Goal: Task Accomplishment & Management: Complete application form

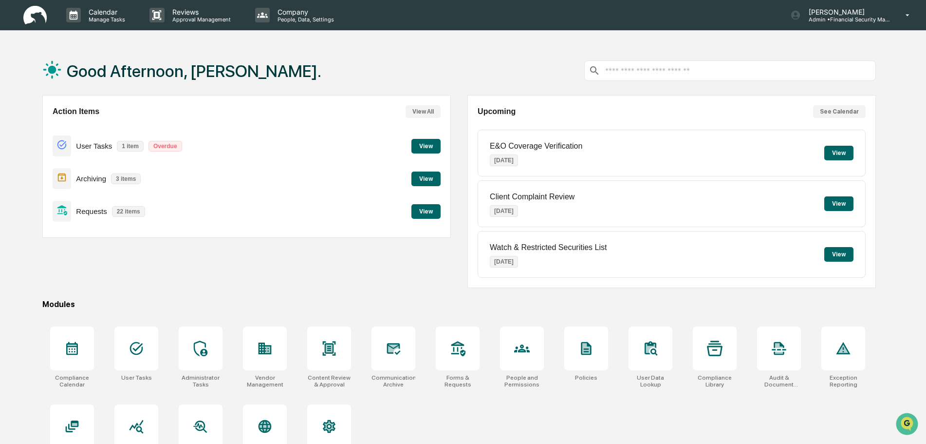
click at [424, 209] on button "View" at bounding box center [425, 211] width 29 height 15
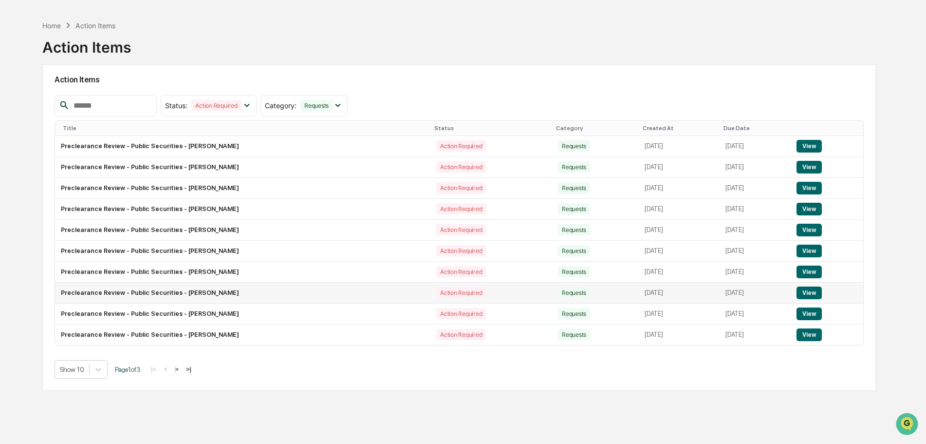
scroll to position [46, 0]
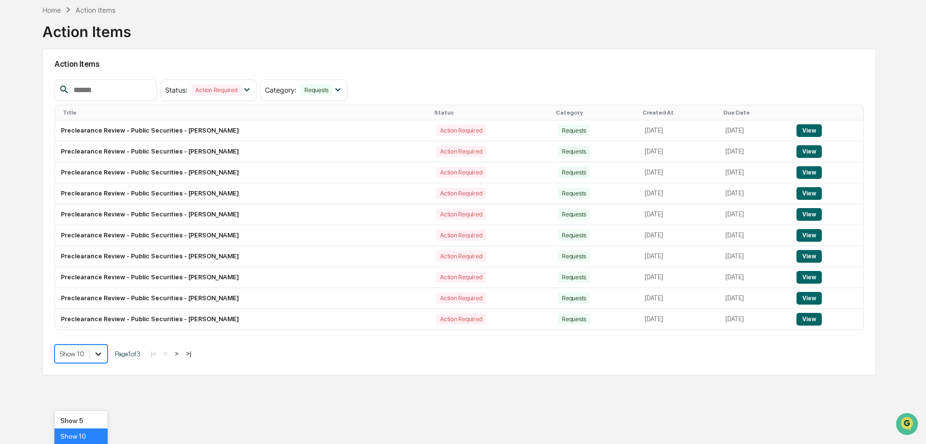
click at [96, 398] on body "Calendar Manage Tasks Reviews Approval Management Company People, Data, Setting…" at bounding box center [463, 199] width 926 height 490
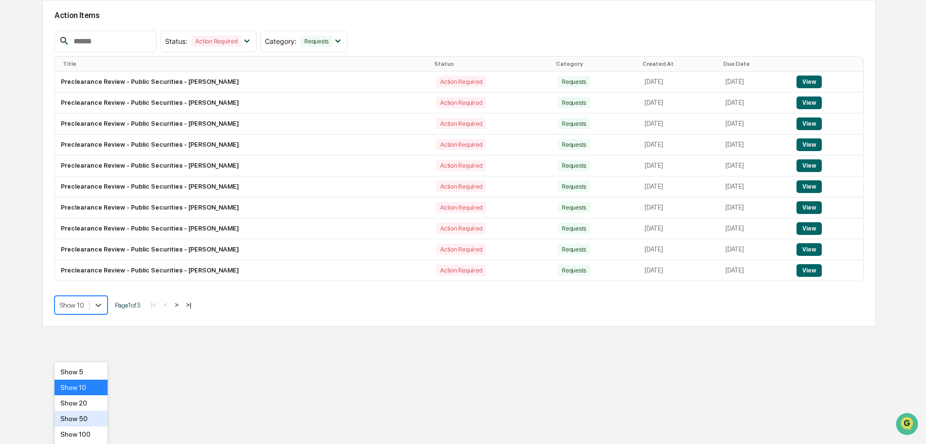
click at [81, 417] on div "Show 50" at bounding box center [81, 418] width 53 height 16
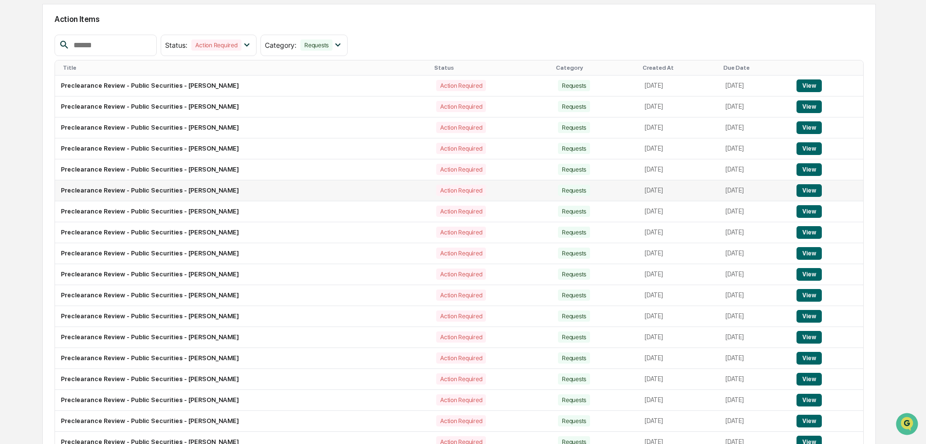
scroll to position [97, 0]
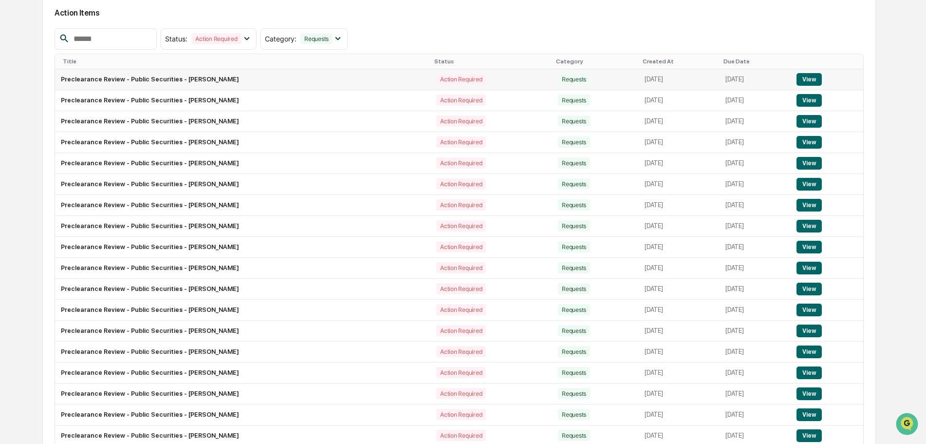
click at [811, 79] on button "View" at bounding box center [809, 79] width 25 height 13
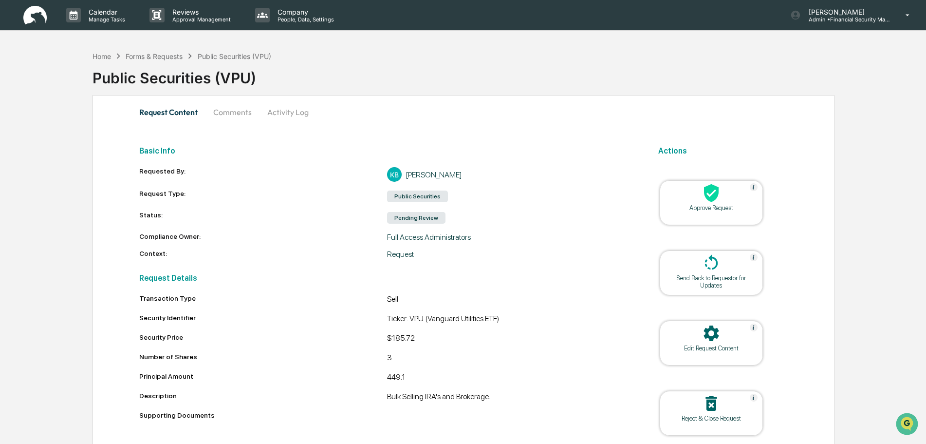
click at [710, 192] on icon at bounding box center [711, 193] width 15 height 18
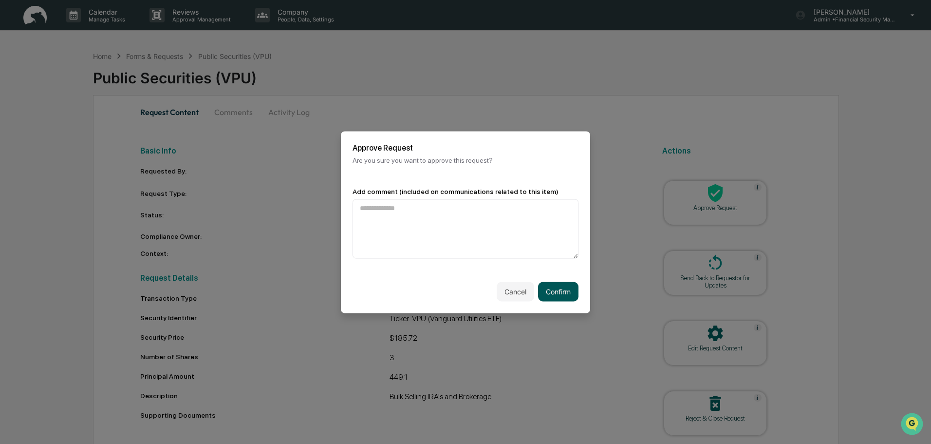
click at [553, 290] on button "Confirm" at bounding box center [558, 290] width 40 height 19
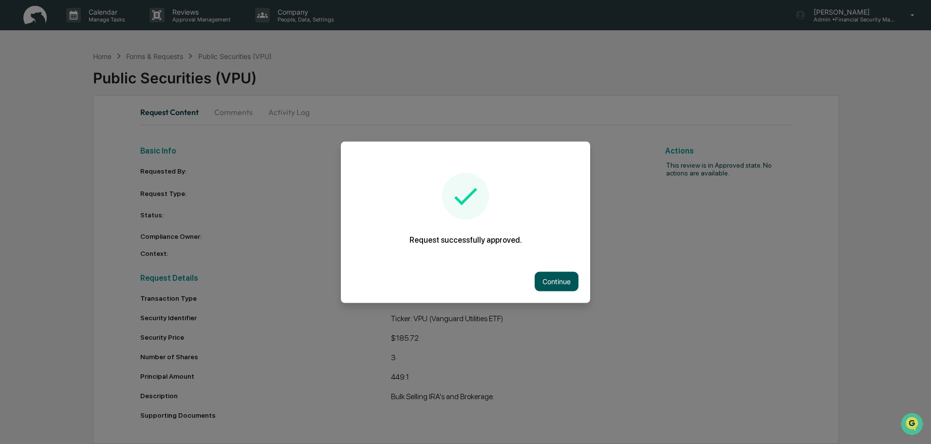
click at [552, 281] on button "Continue" at bounding box center [557, 280] width 44 height 19
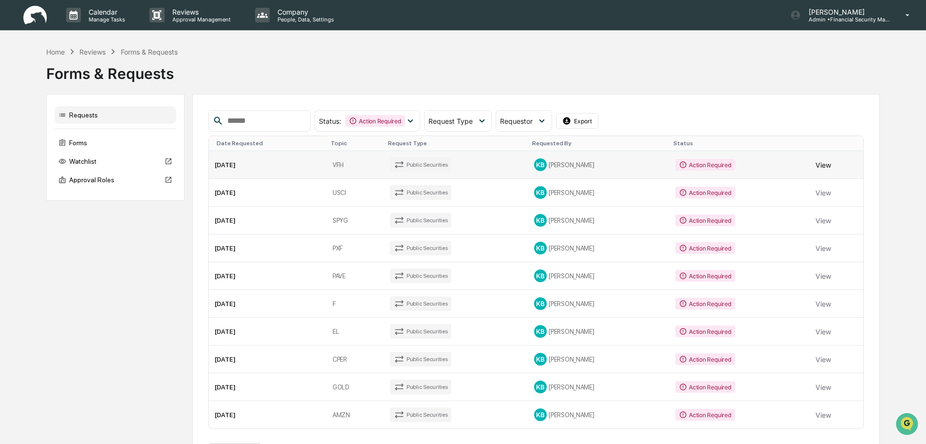
click at [821, 174] on button "View" at bounding box center [824, 164] width 16 height 19
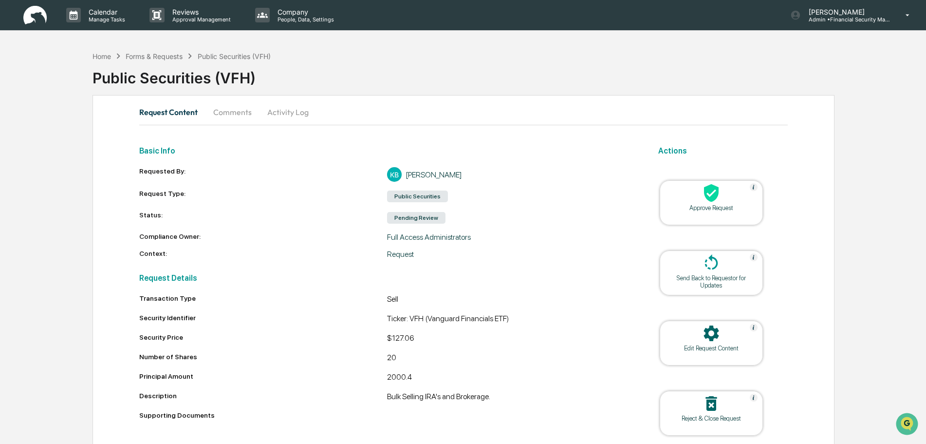
click at [714, 193] on icon at bounding box center [711, 193] width 15 height 18
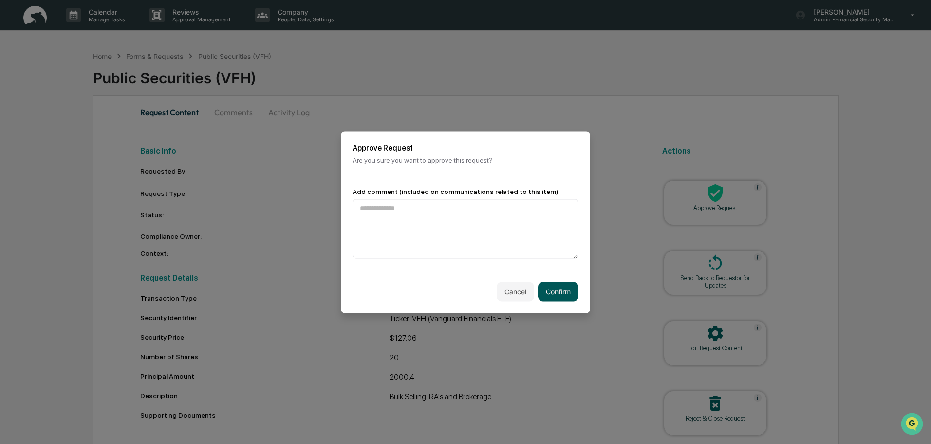
click at [551, 284] on button "Confirm" at bounding box center [558, 290] width 40 height 19
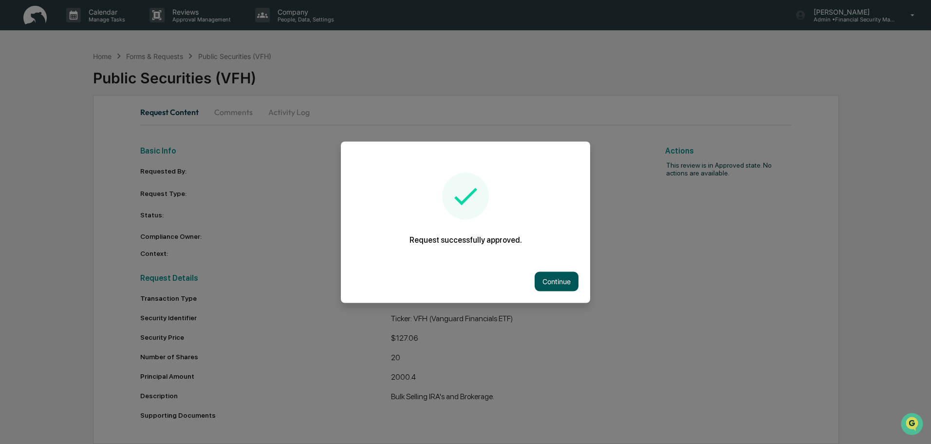
click at [555, 280] on button "Continue" at bounding box center [557, 280] width 44 height 19
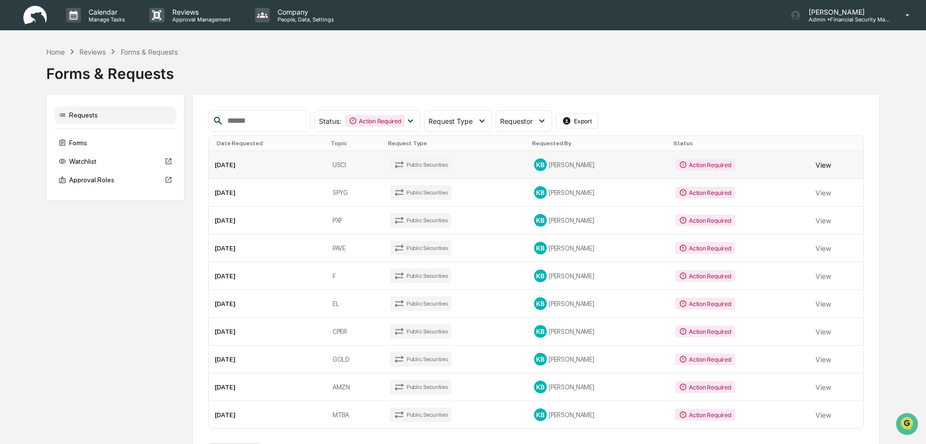
click at [821, 174] on button "View" at bounding box center [824, 164] width 16 height 19
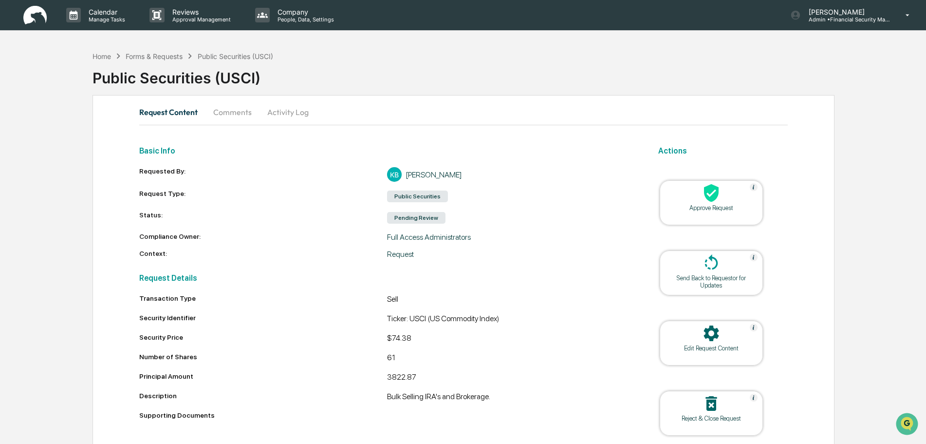
click at [709, 193] on icon at bounding box center [711, 193] width 15 height 18
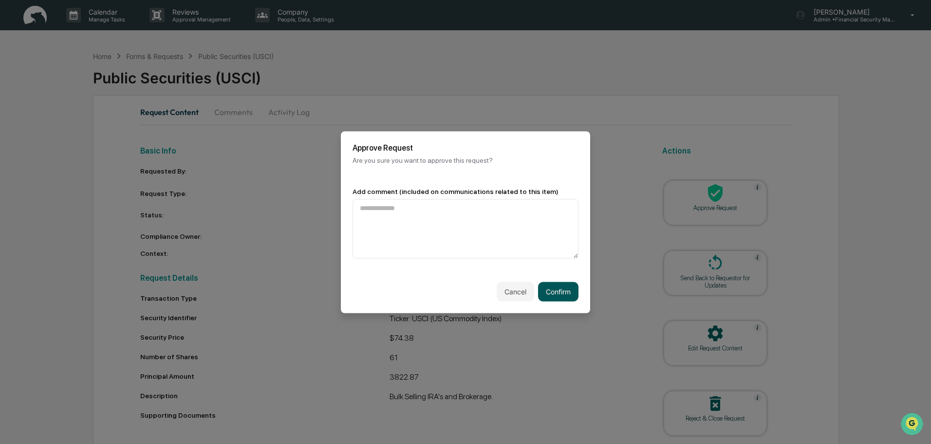
click at [554, 289] on button "Confirm" at bounding box center [558, 290] width 40 height 19
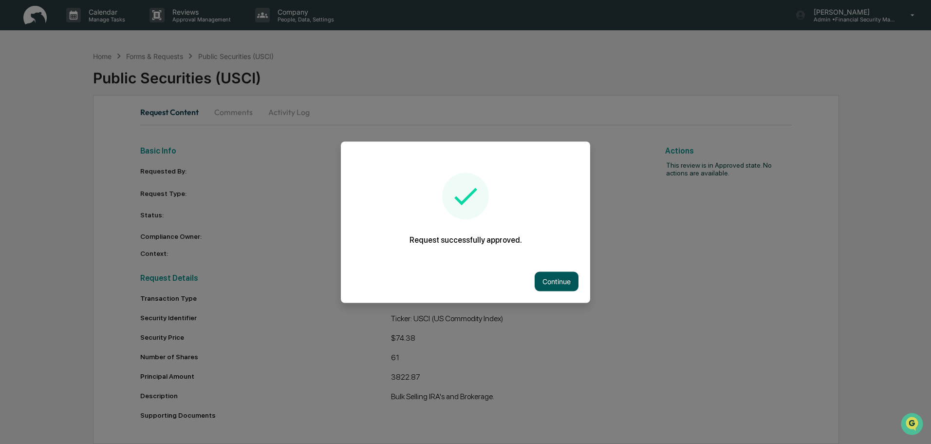
click at [554, 278] on button "Continue" at bounding box center [557, 280] width 44 height 19
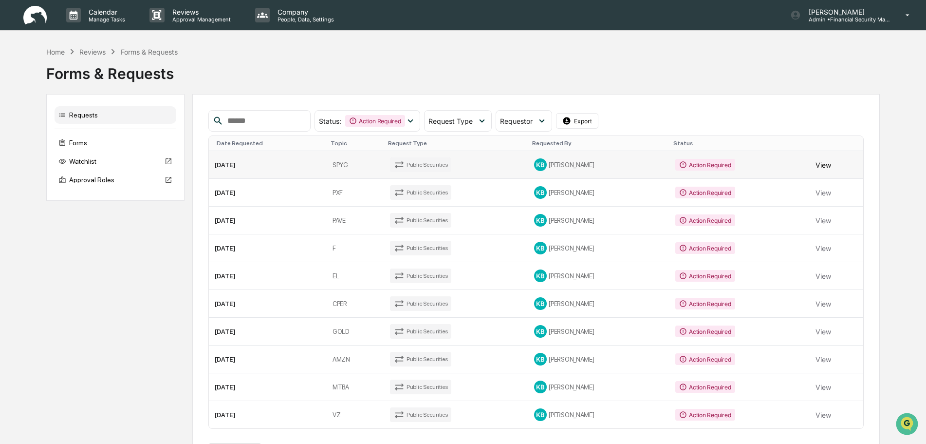
click at [821, 174] on button "View" at bounding box center [824, 164] width 16 height 19
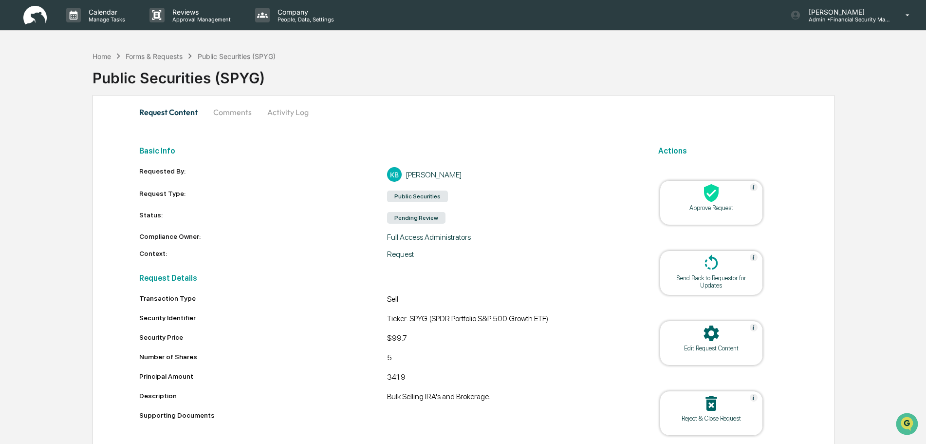
click at [714, 198] on icon at bounding box center [711, 193] width 15 height 18
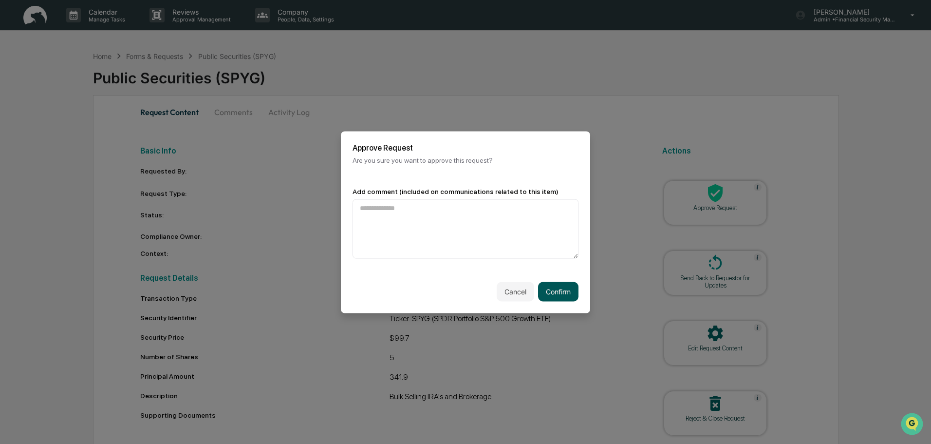
click at [558, 292] on button "Confirm" at bounding box center [558, 290] width 40 height 19
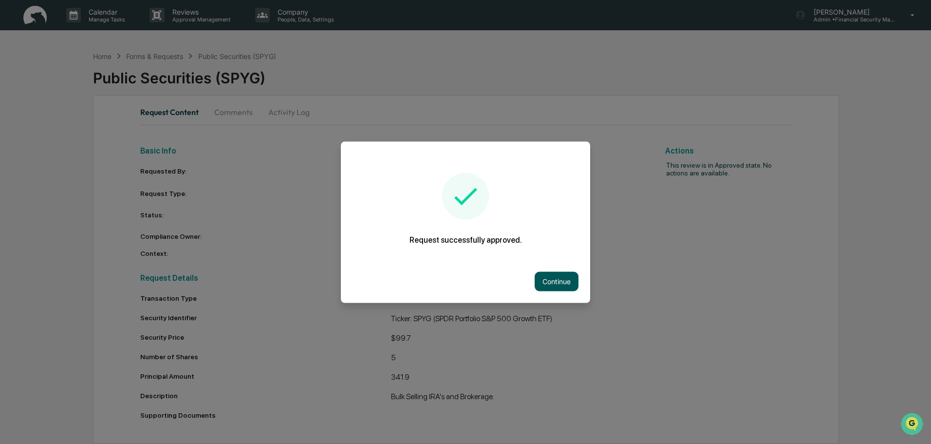
click at [557, 280] on button "Continue" at bounding box center [557, 280] width 44 height 19
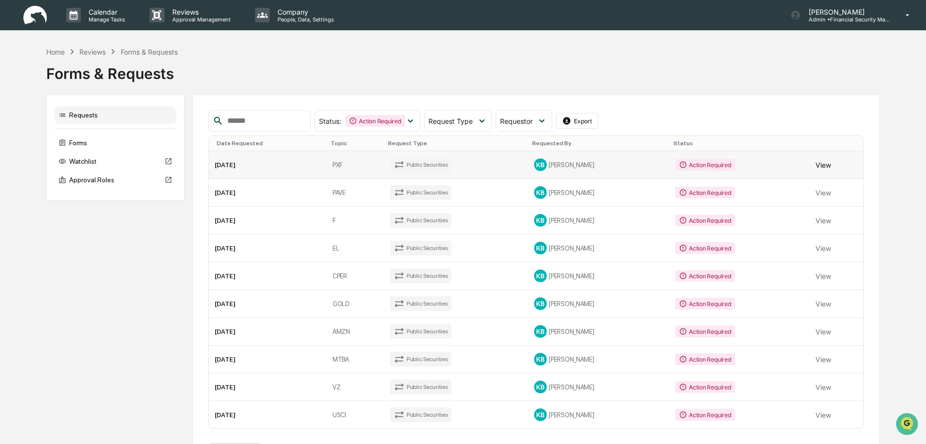
click at [816, 174] on button "View" at bounding box center [824, 164] width 16 height 19
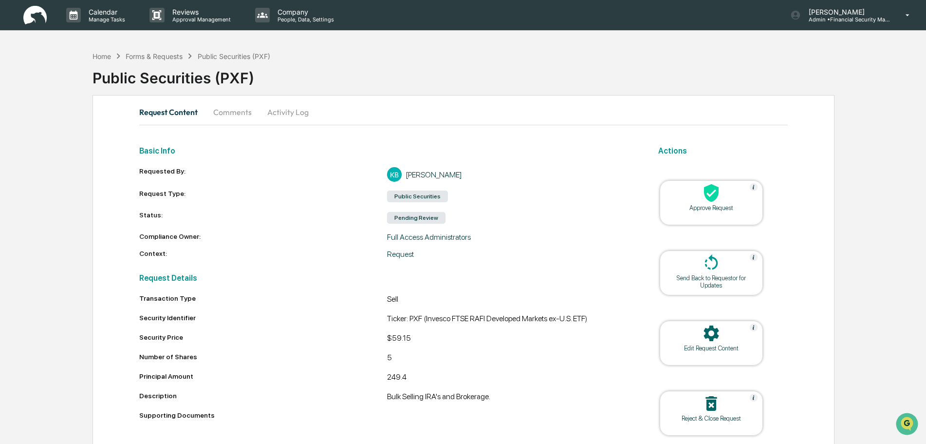
click at [714, 192] on icon at bounding box center [711, 192] width 19 height 19
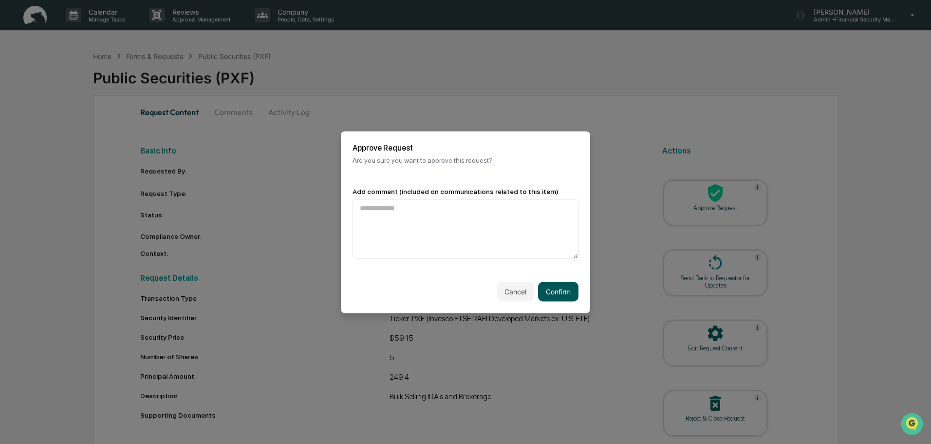
click at [551, 289] on button "Confirm" at bounding box center [558, 290] width 40 height 19
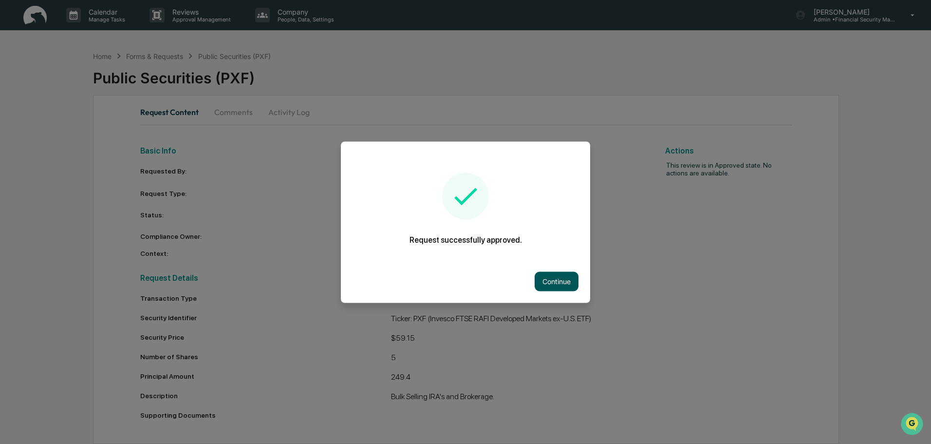
click at [558, 278] on button "Continue" at bounding box center [557, 280] width 44 height 19
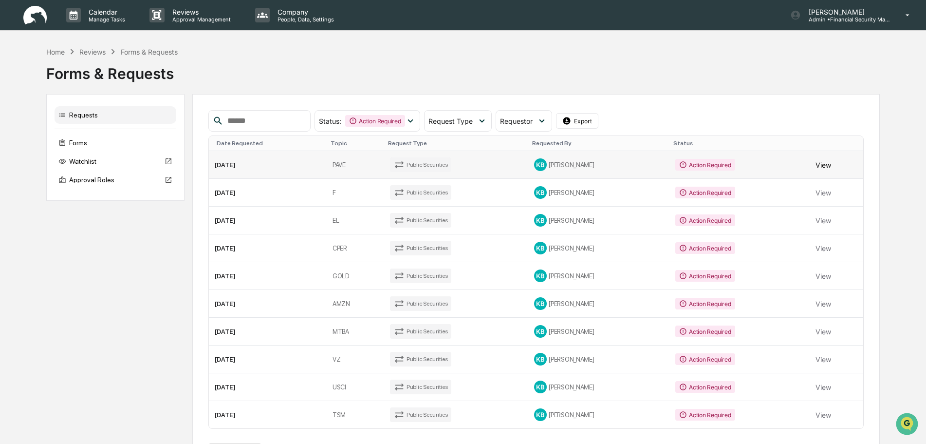
click at [826, 174] on button "View" at bounding box center [824, 164] width 16 height 19
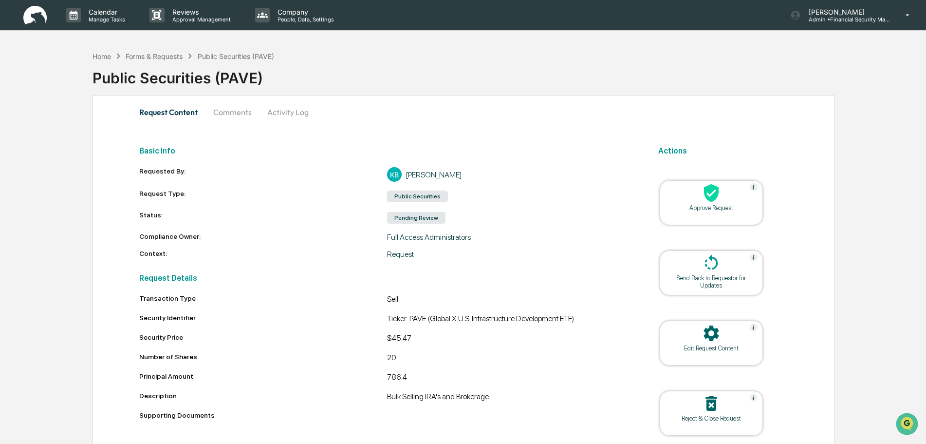
click at [709, 191] on icon at bounding box center [711, 193] width 15 height 18
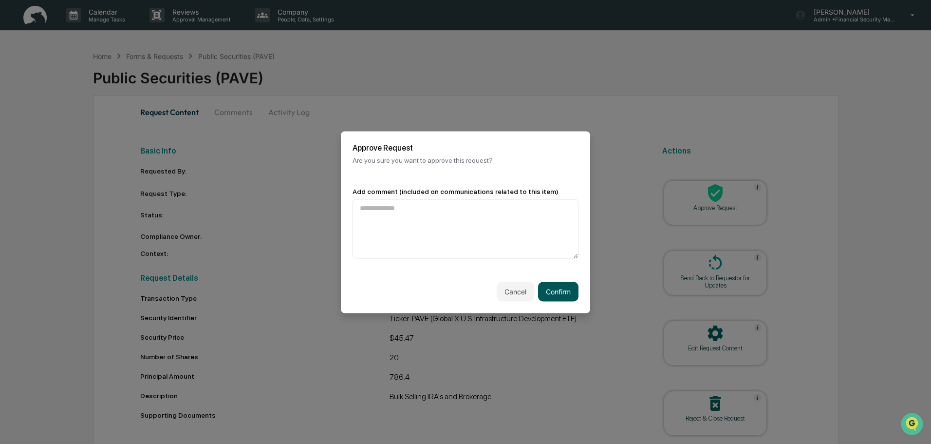
click at [556, 293] on button "Confirm" at bounding box center [558, 290] width 40 height 19
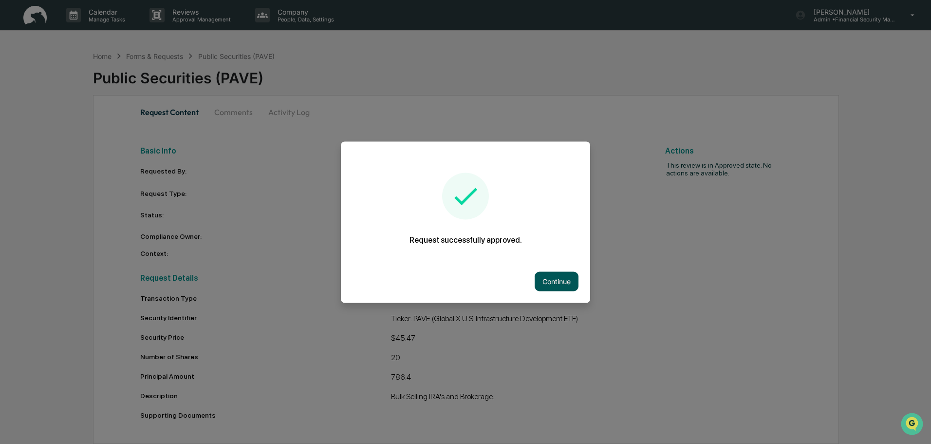
click at [561, 281] on button "Continue" at bounding box center [557, 280] width 44 height 19
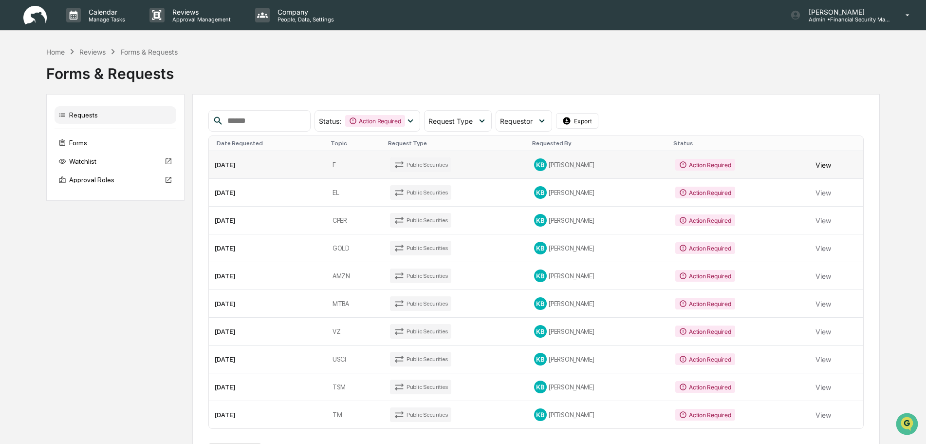
click at [822, 174] on button "View" at bounding box center [824, 164] width 16 height 19
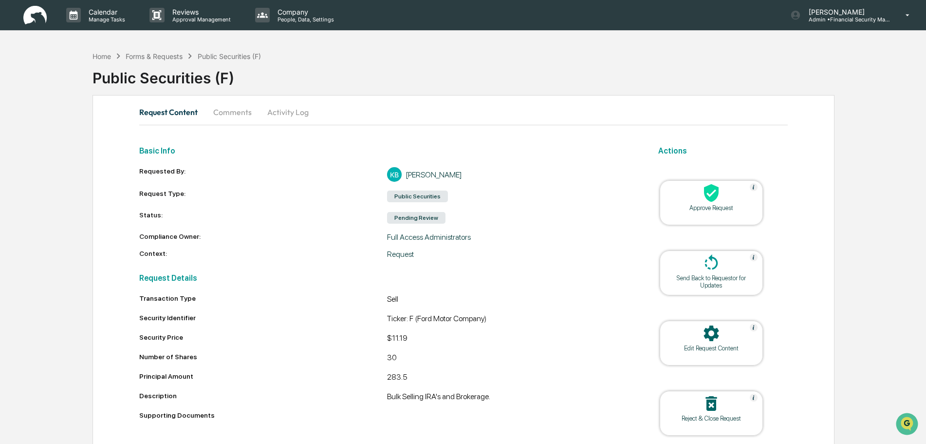
click at [713, 194] on icon at bounding box center [711, 193] width 15 height 18
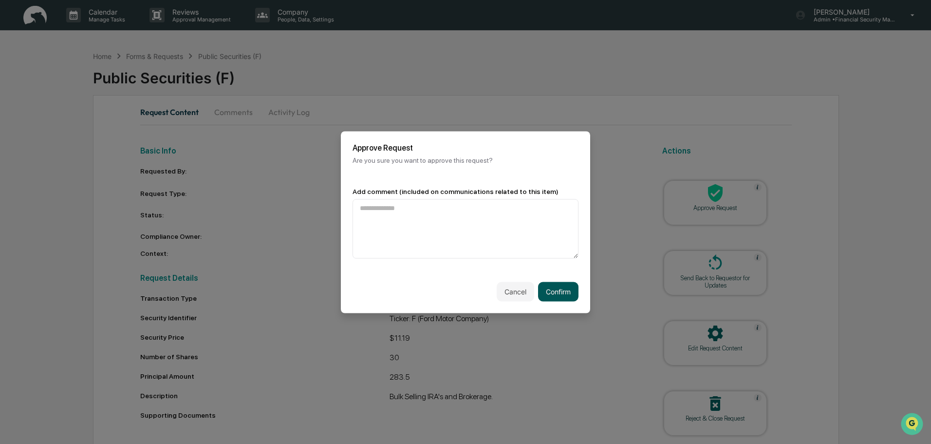
click at [560, 294] on button "Confirm" at bounding box center [558, 290] width 40 height 19
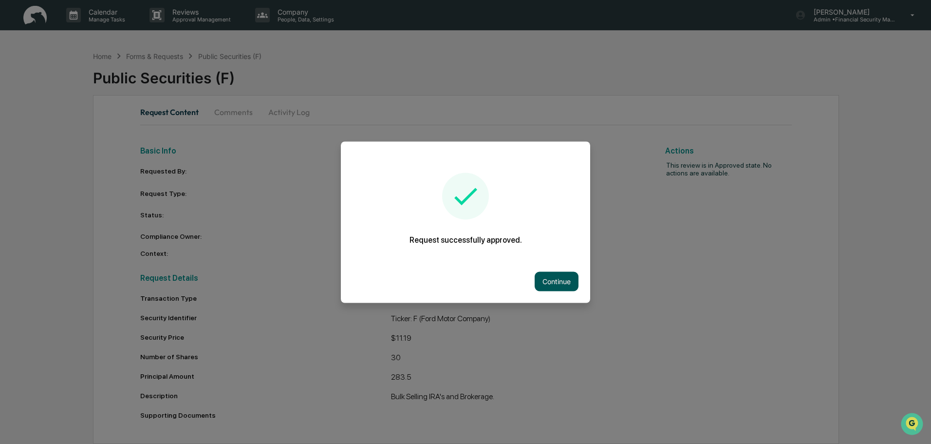
click at [556, 282] on button "Continue" at bounding box center [557, 280] width 44 height 19
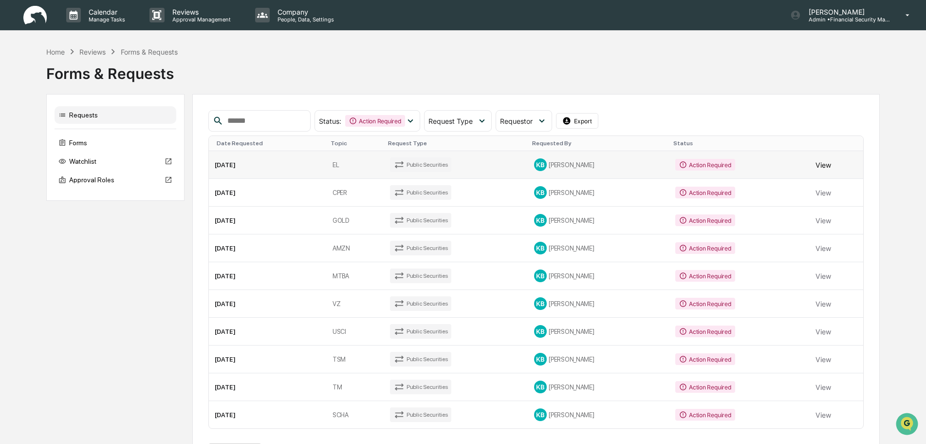
click at [822, 174] on button "View" at bounding box center [824, 164] width 16 height 19
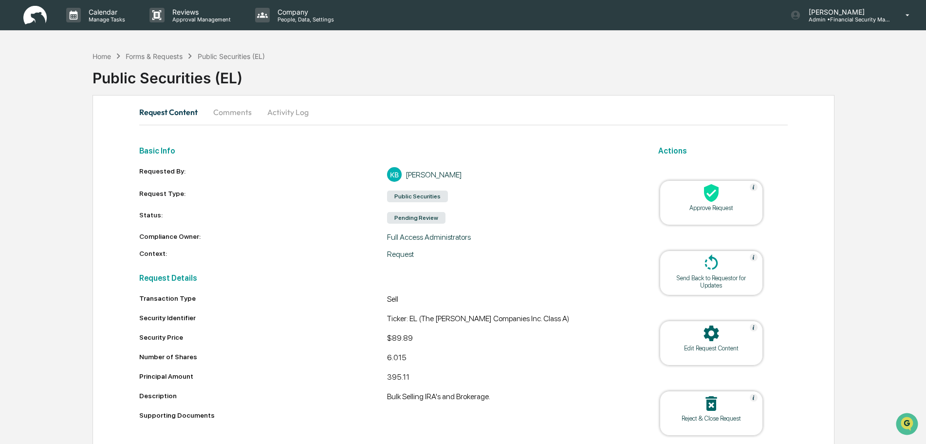
click at [712, 199] on icon at bounding box center [711, 193] width 15 height 18
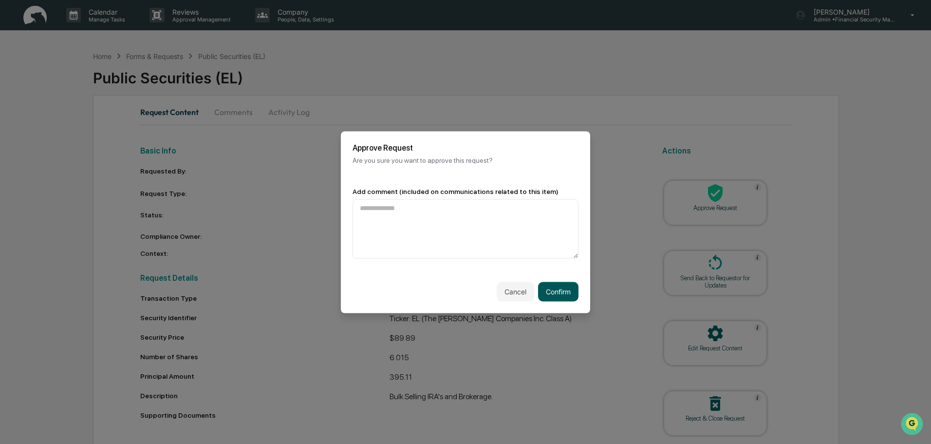
click at [557, 288] on button "Confirm" at bounding box center [558, 290] width 40 height 19
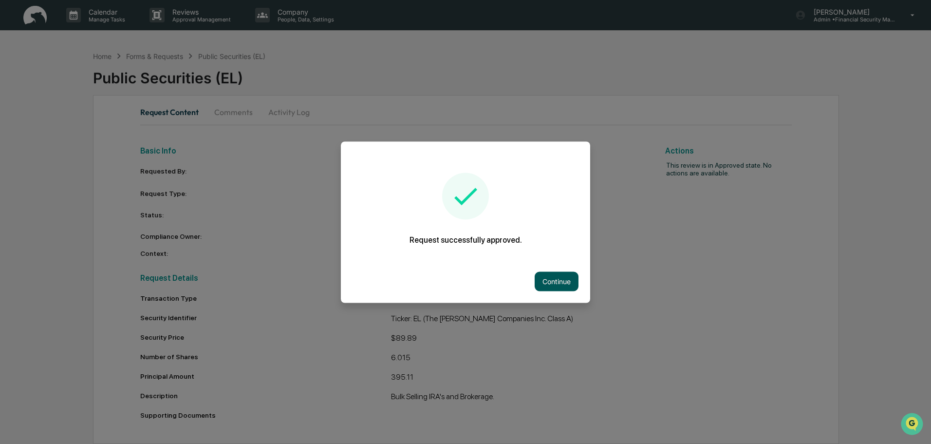
click at [555, 278] on button "Continue" at bounding box center [557, 280] width 44 height 19
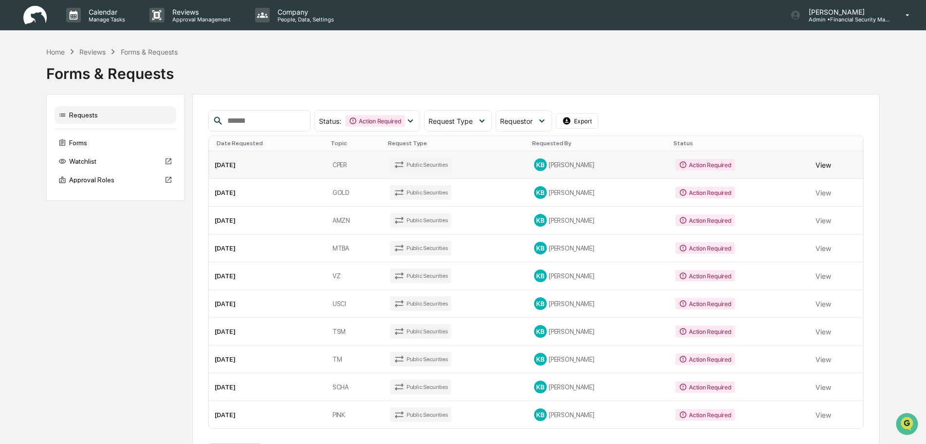
click at [824, 174] on button "View" at bounding box center [824, 164] width 16 height 19
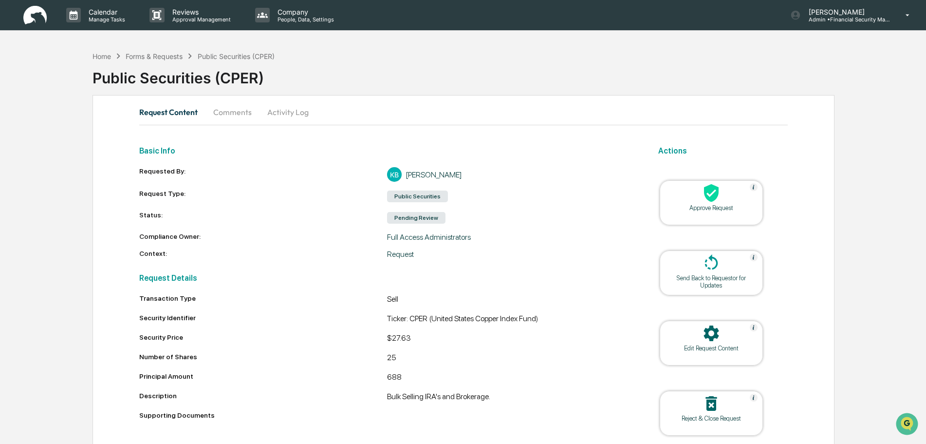
click at [708, 199] on icon at bounding box center [711, 193] width 15 height 18
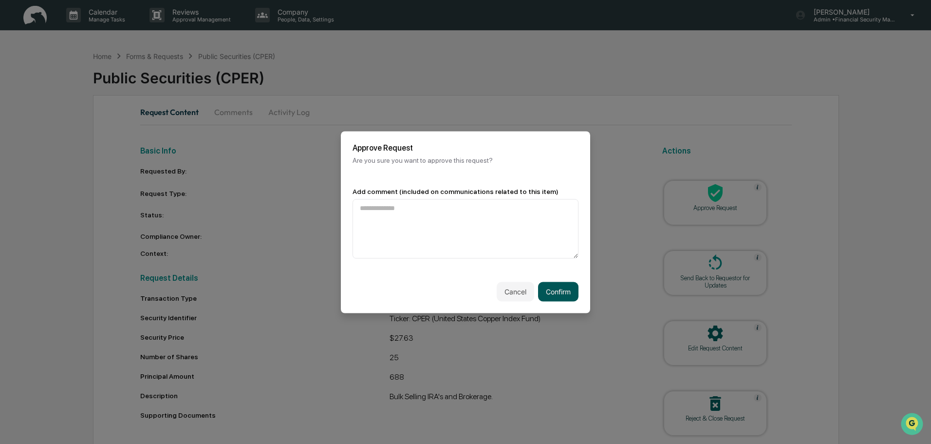
click at [554, 287] on button "Confirm" at bounding box center [558, 290] width 40 height 19
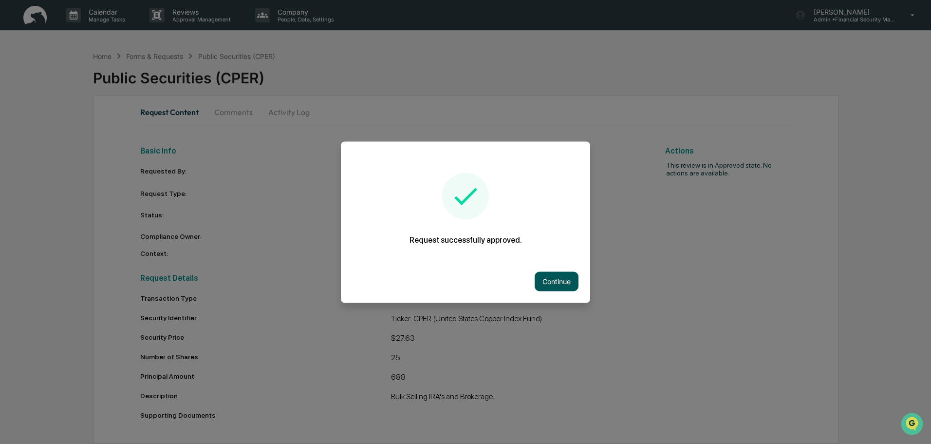
click at [566, 279] on button "Continue" at bounding box center [557, 280] width 44 height 19
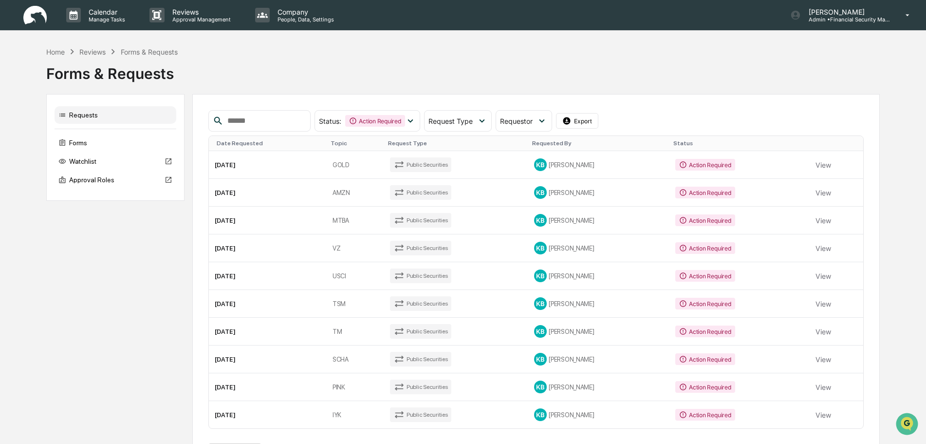
click at [819, 174] on button "View" at bounding box center [824, 164] width 16 height 19
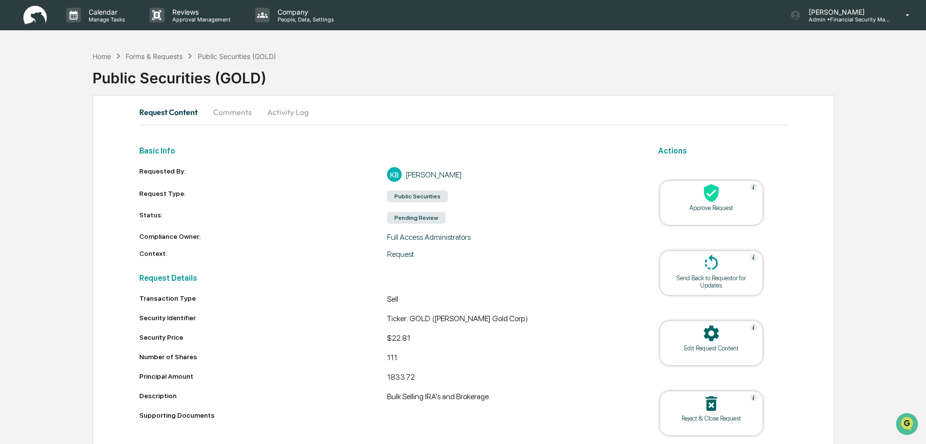
click at [713, 197] on icon at bounding box center [711, 193] width 15 height 18
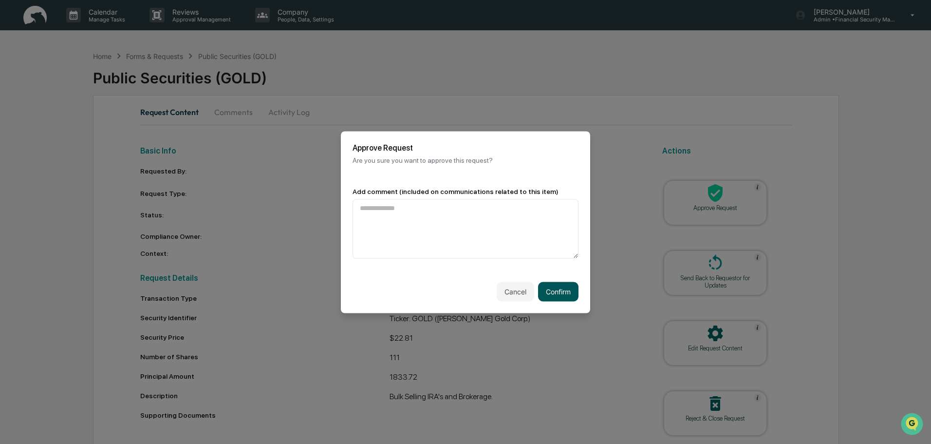
click at [557, 291] on button "Confirm" at bounding box center [558, 290] width 40 height 19
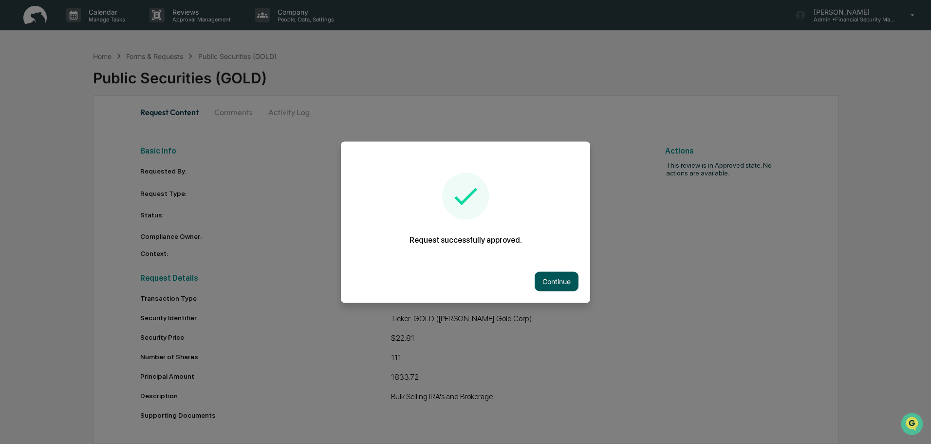
click at [560, 279] on button "Continue" at bounding box center [557, 280] width 44 height 19
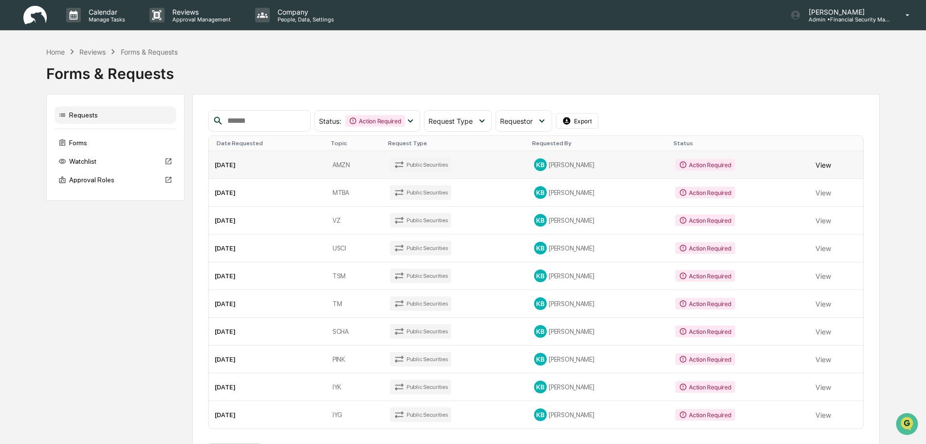
click at [819, 174] on button "View" at bounding box center [824, 164] width 16 height 19
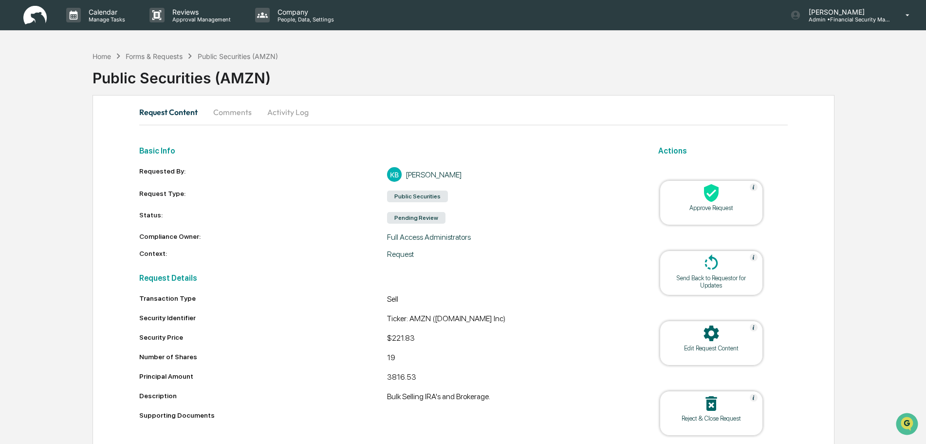
click at [711, 199] on icon at bounding box center [711, 193] width 15 height 18
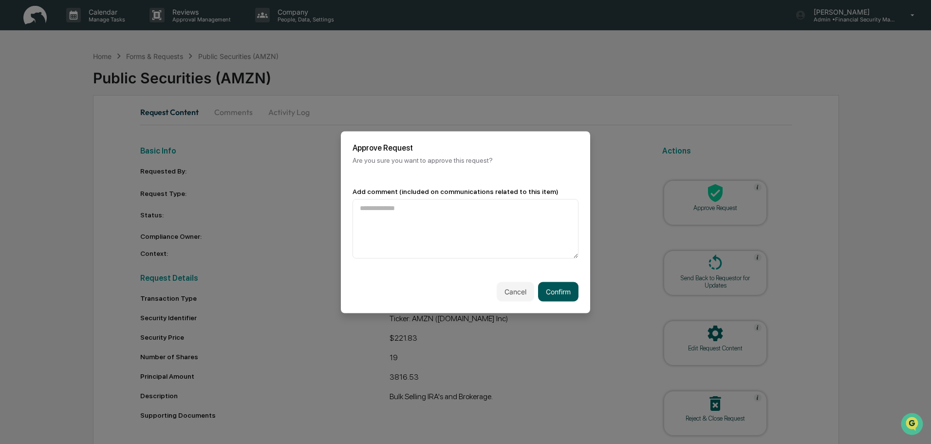
click at [559, 288] on button "Confirm" at bounding box center [558, 290] width 40 height 19
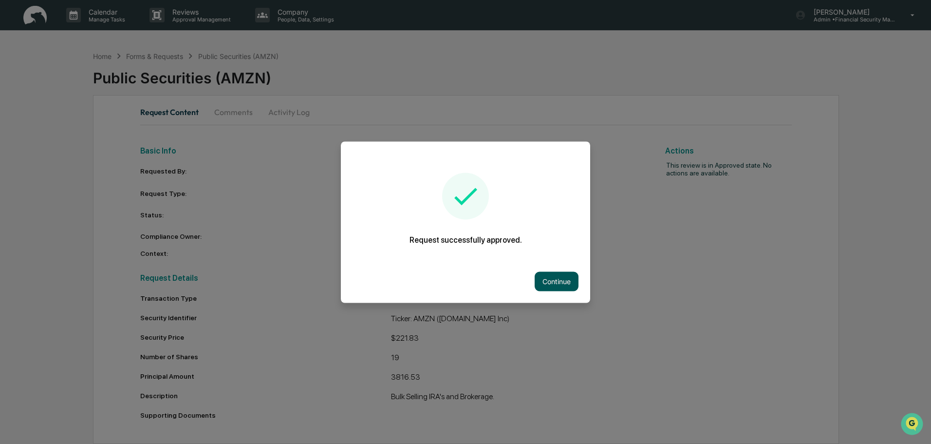
click at [552, 279] on button "Continue" at bounding box center [557, 280] width 44 height 19
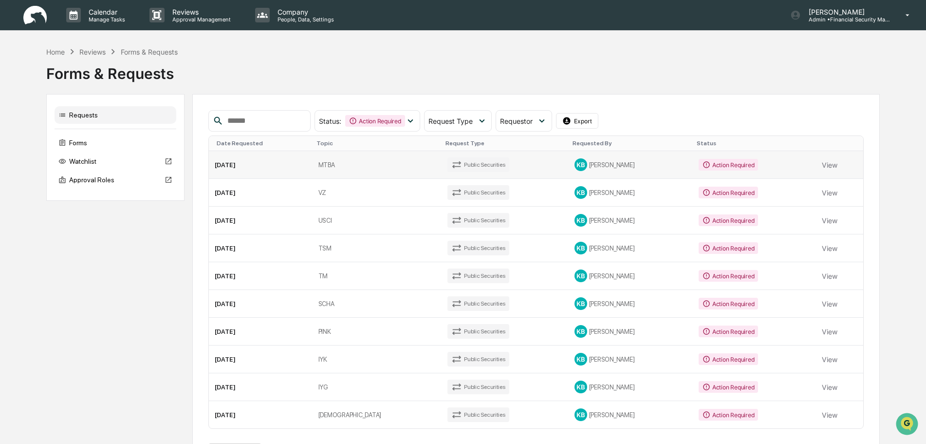
click at [828, 179] on td "View" at bounding box center [839, 165] width 47 height 28
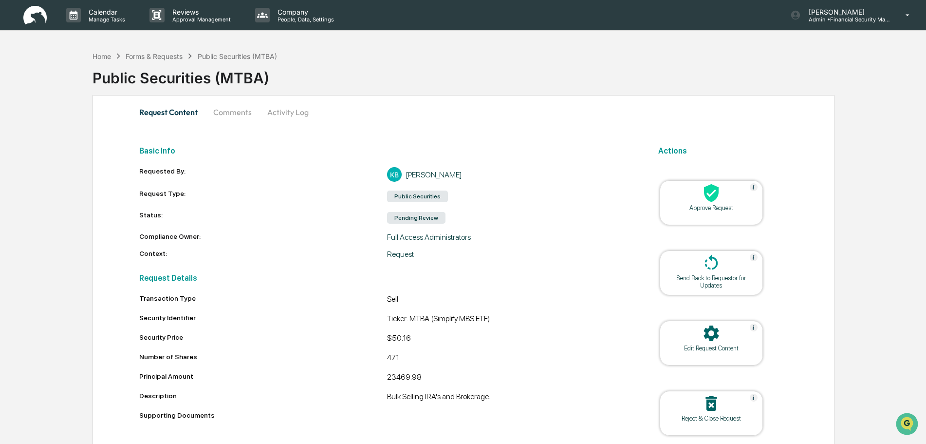
click at [713, 200] on icon at bounding box center [711, 193] width 15 height 18
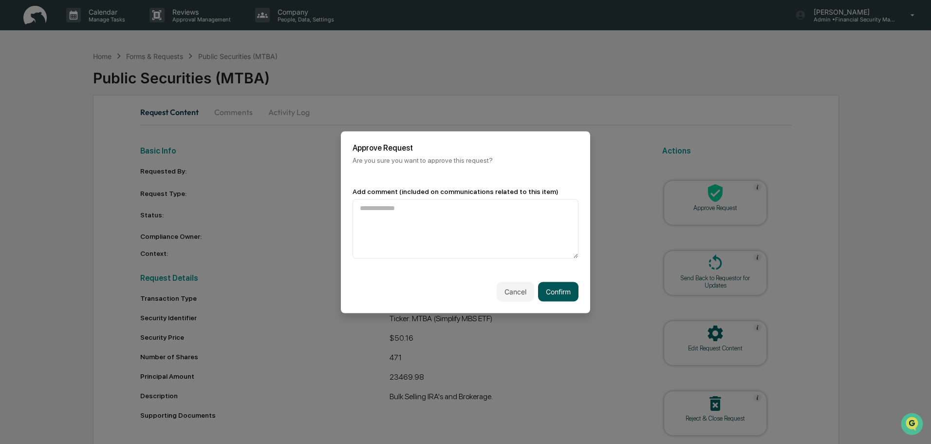
click at [553, 288] on button "Confirm" at bounding box center [558, 290] width 40 height 19
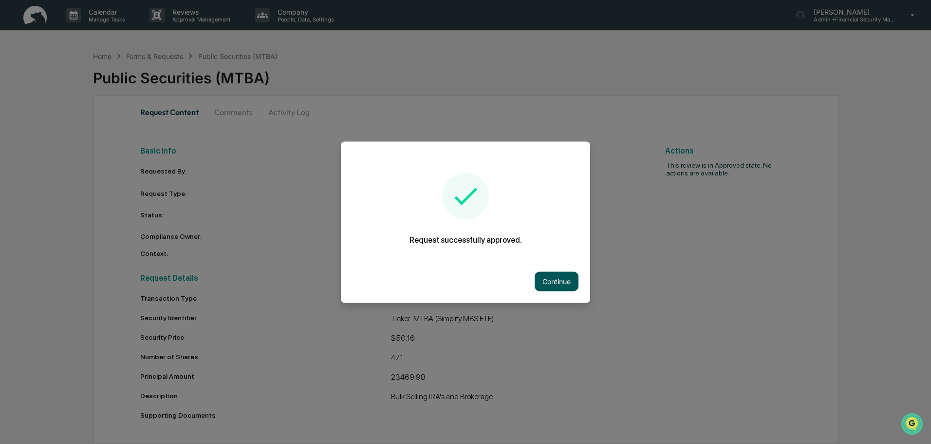
click at [564, 279] on button "Continue" at bounding box center [557, 280] width 44 height 19
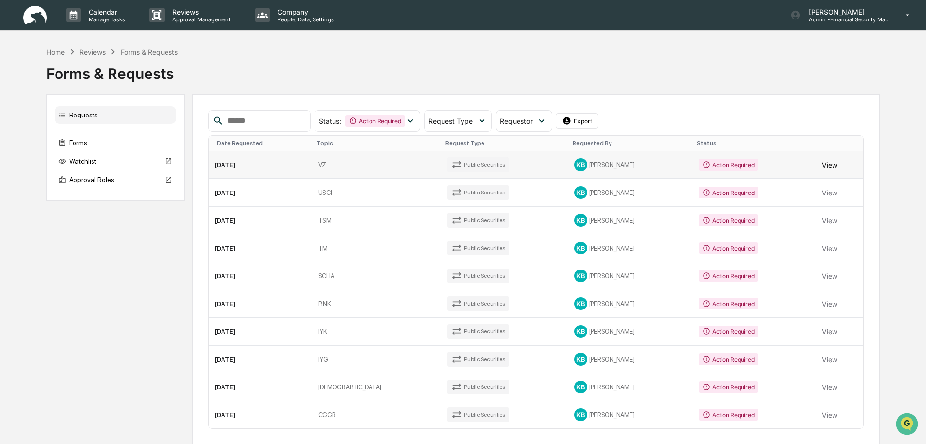
click at [825, 174] on button "View" at bounding box center [830, 164] width 16 height 19
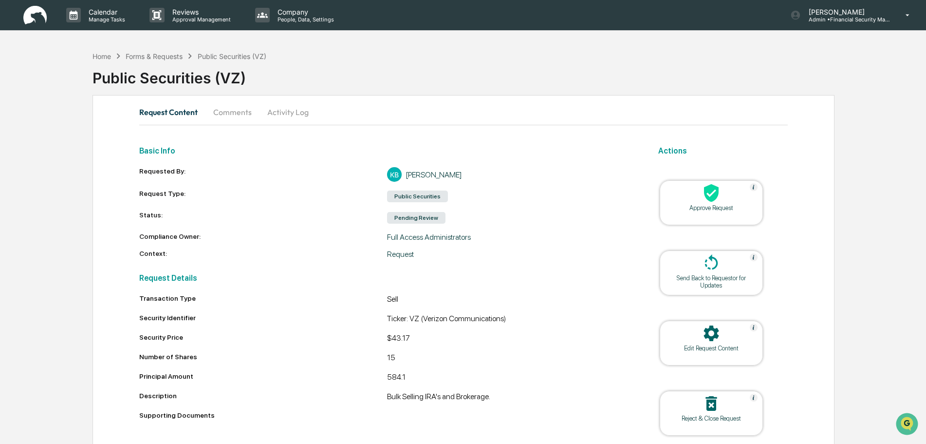
click at [705, 197] on icon at bounding box center [711, 192] width 19 height 19
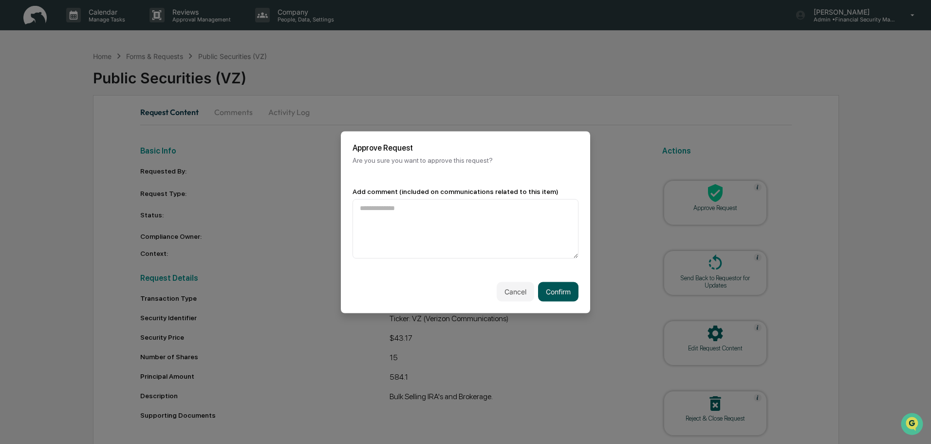
click at [557, 294] on button "Confirm" at bounding box center [558, 290] width 40 height 19
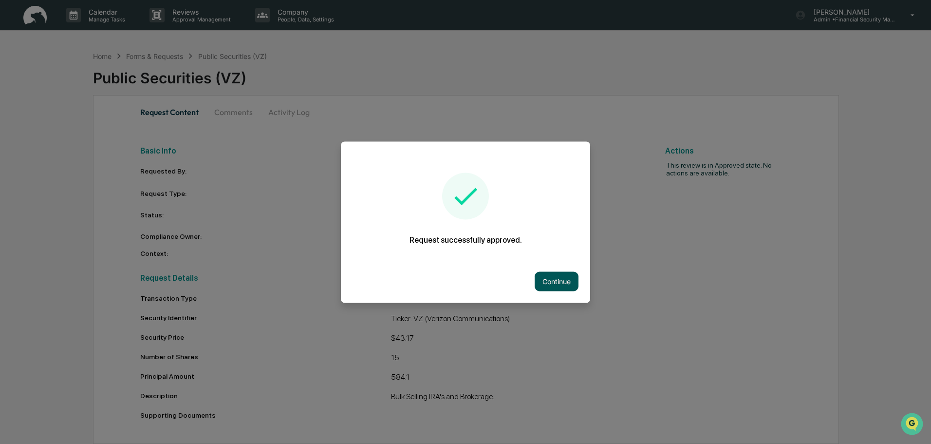
click at [561, 277] on button "Continue" at bounding box center [557, 280] width 44 height 19
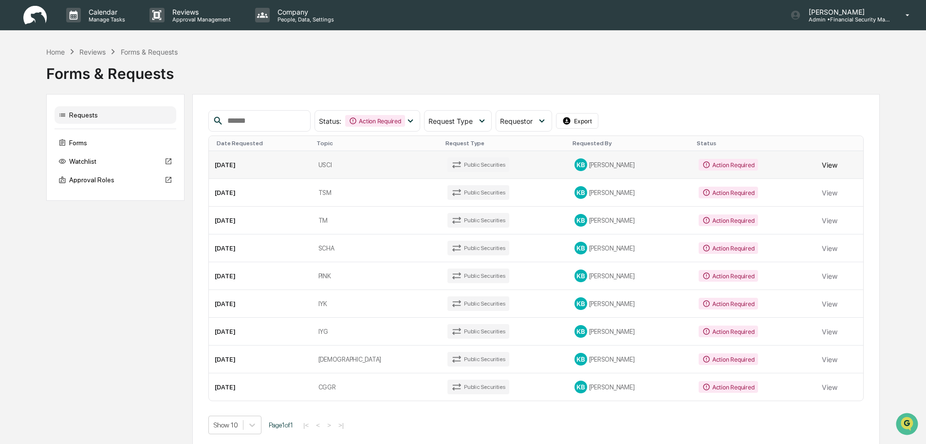
click at [825, 174] on button "View" at bounding box center [830, 164] width 16 height 19
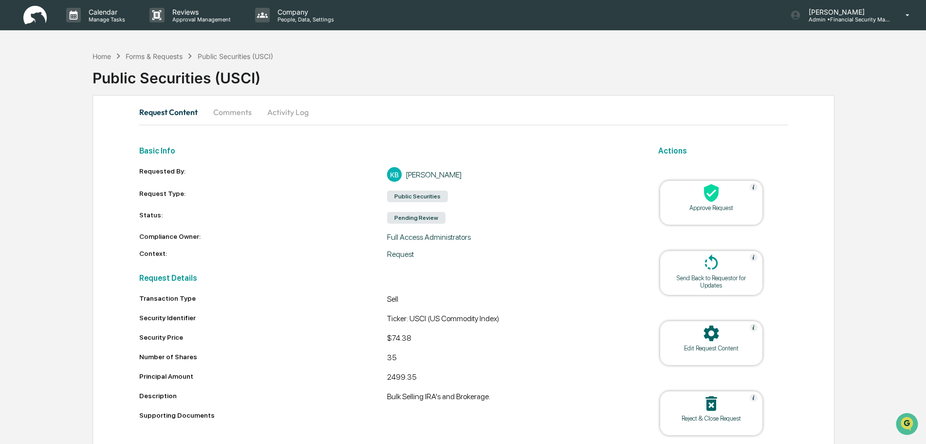
click at [713, 191] on icon at bounding box center [711, 192] width 19 height 19
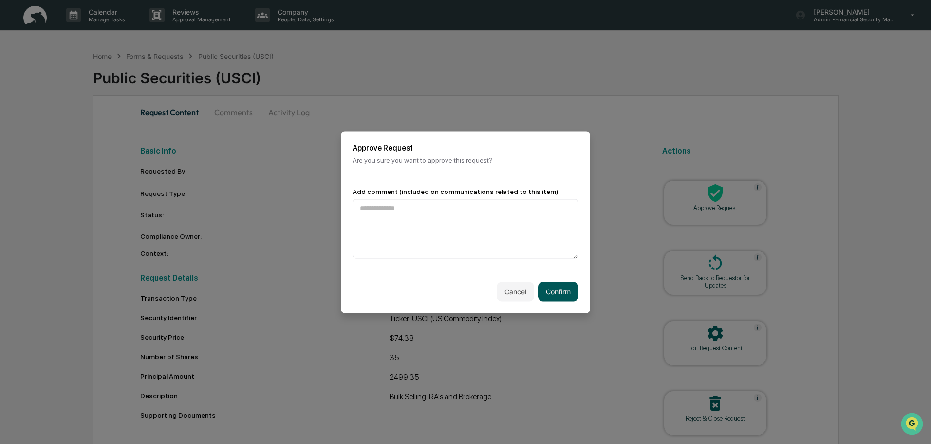
click at [562, 293] on button "Confirm" at bounding box center [558, 290] width 40 height 19
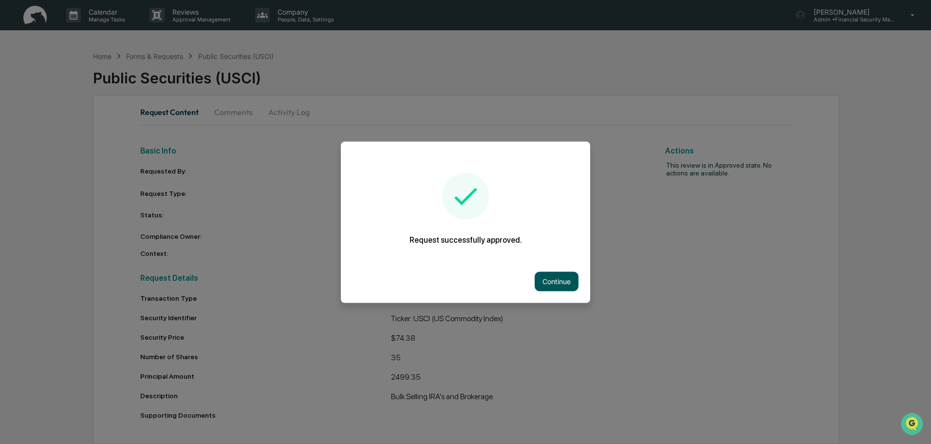
click at [554, 282] on button "Continue" at bounding box center [557, 280] width 44 height 19
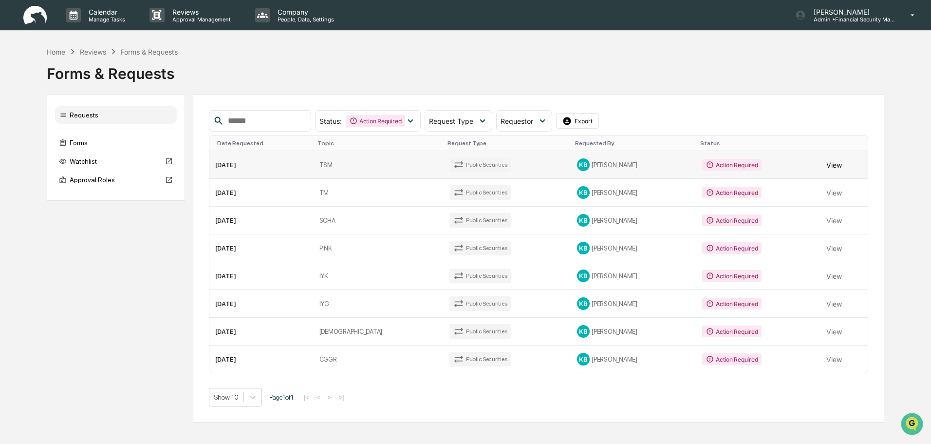
click at [826, 174] on button "View" at bounding box center [834, 164] width 16 height 19
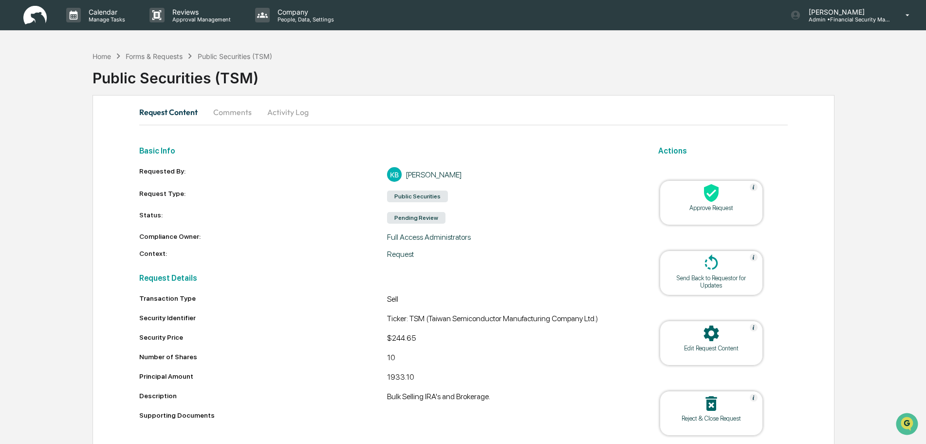
click at [714, 197] on icon at bounding box center [711, 193] width 15 height 18
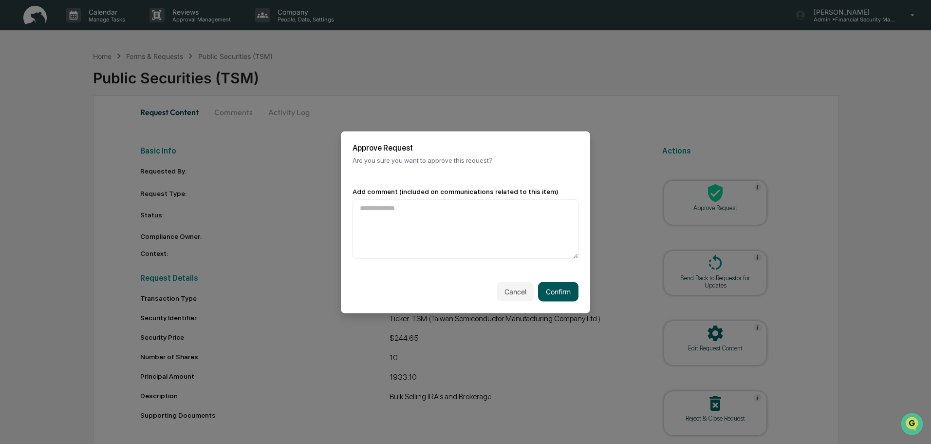
click at [561, 289] on button "Confirm" at bounding box center [558, 290] width 40 height 19
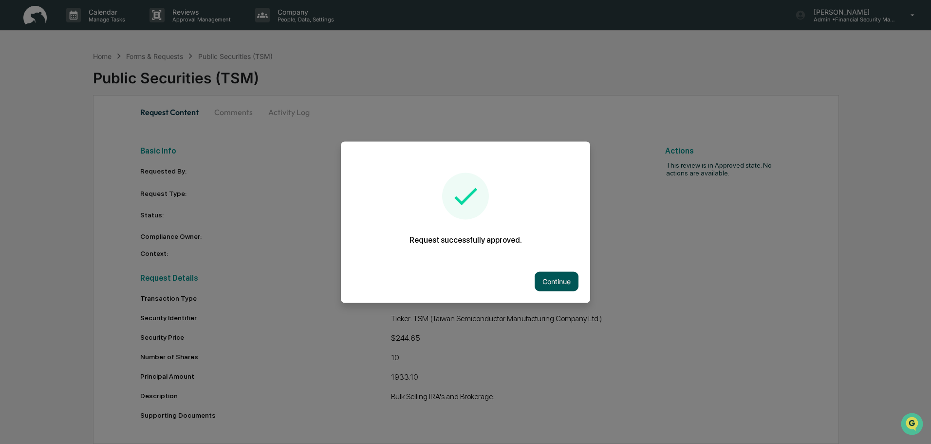
click at [556, 279] on button "Continue" at bounding box center [557, 280] width 44 height 19
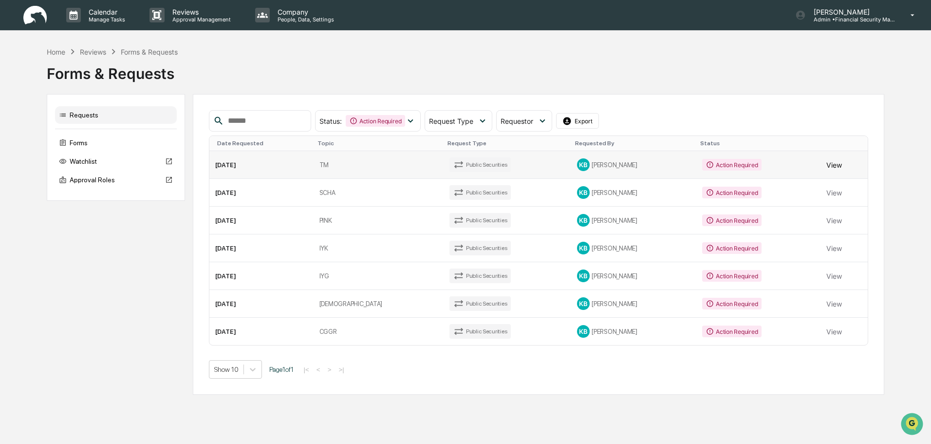
click at [827, 174] on button "View" at bounding box center [834, 164] width 16 height 19
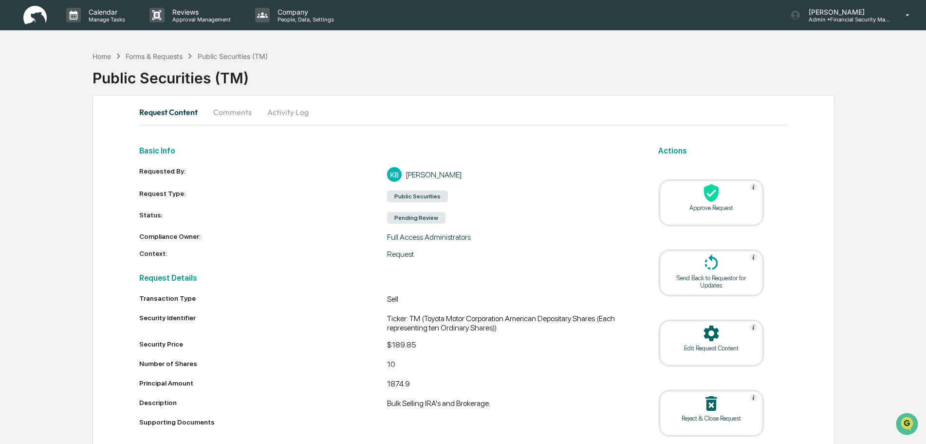
click at [713, 194] on icon at bounding box center [711, 193] width 15 height 18
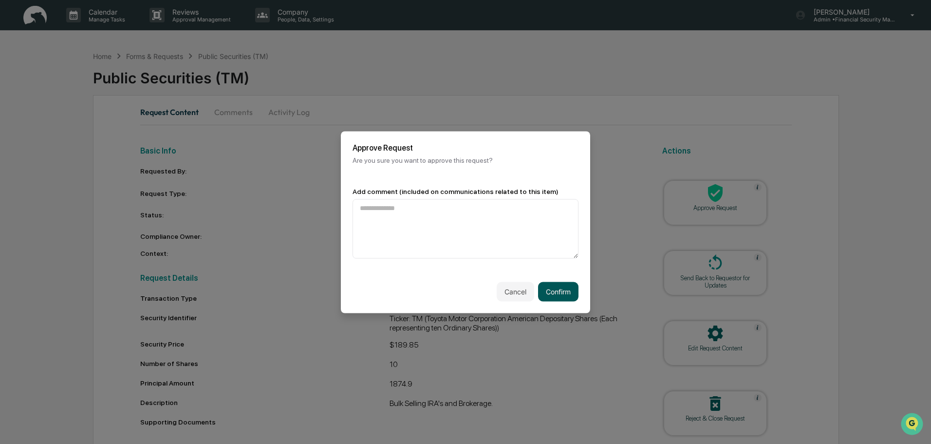
drag, startPoint x: 549, startPoint y: 291, endPoint x: 556, endPoint y: 287, distance: 7.7
click at [549, 291] on button "Confirm" at bounding box center [558, 290] width 40 height 19
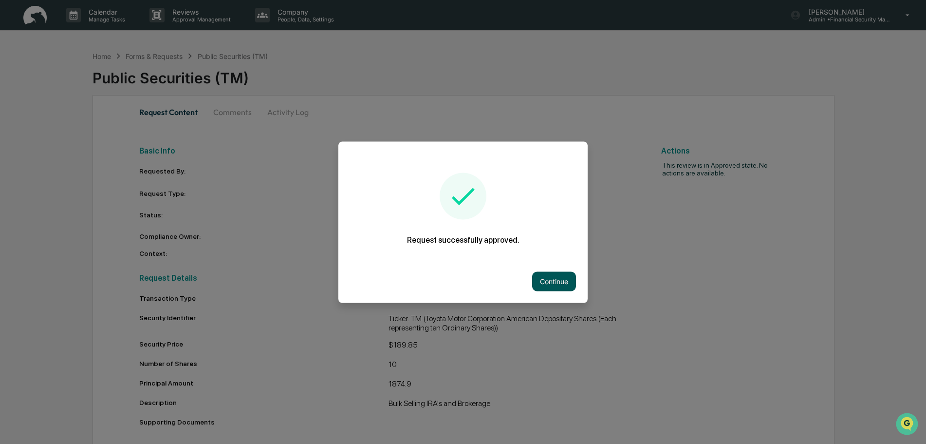
click at [554, 278] on button "Continue" at bounding box center [554, 280] width 44 height 19
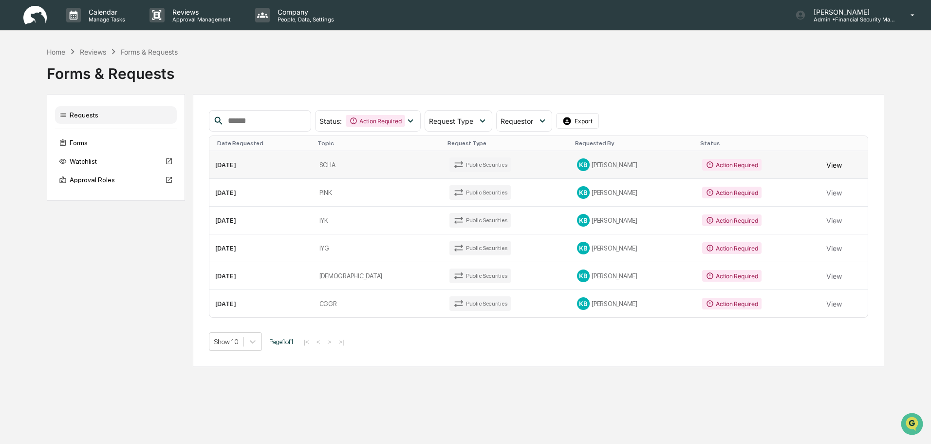
click at [826, 174] on button "View" at bounding box center [834, 164] width 16 height 19
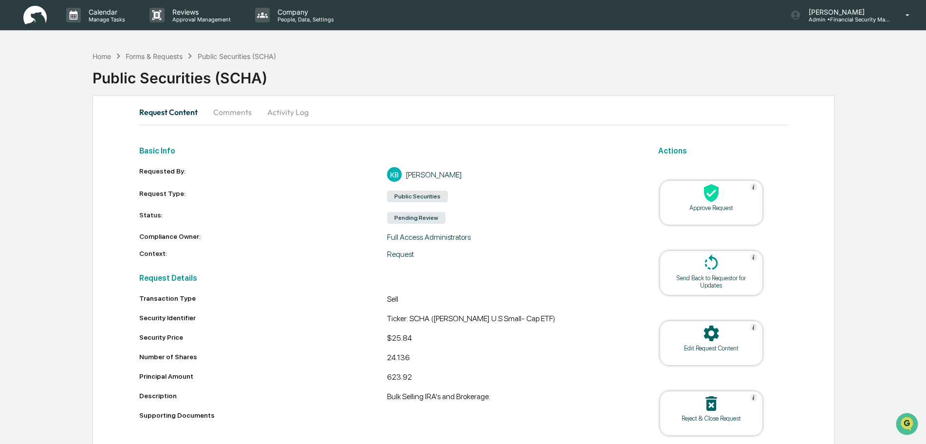
click at [713, 193] on icon at bounding box center [711, 192] width 19 height 19
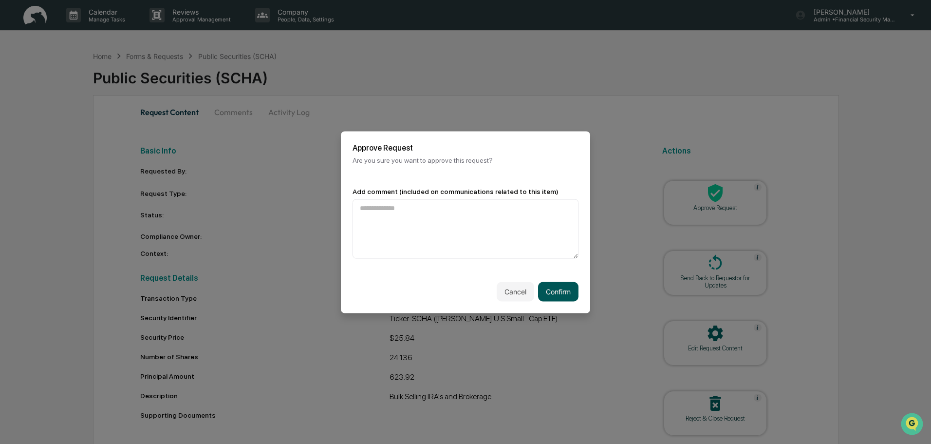
click at [552, 286] on button "Confirm" at bounding box center [558, 290] width 40 height 19
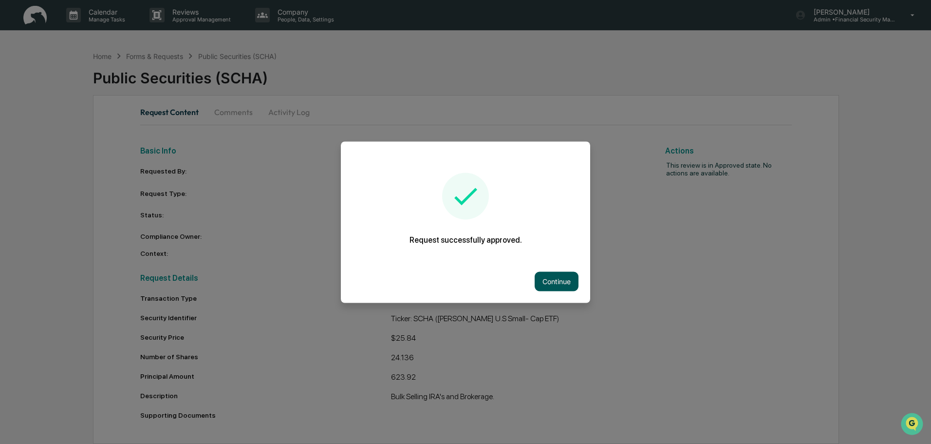
click at [555, 280] on button "Continue" at bounding box center [557, 280] width 44 height 19
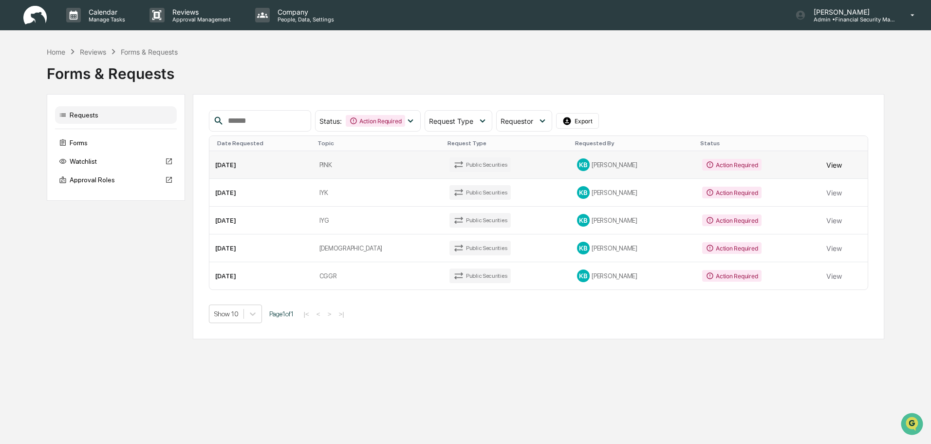
click at [826, 174] on button "View" at bounding box center [834, 164] width 16 height 19
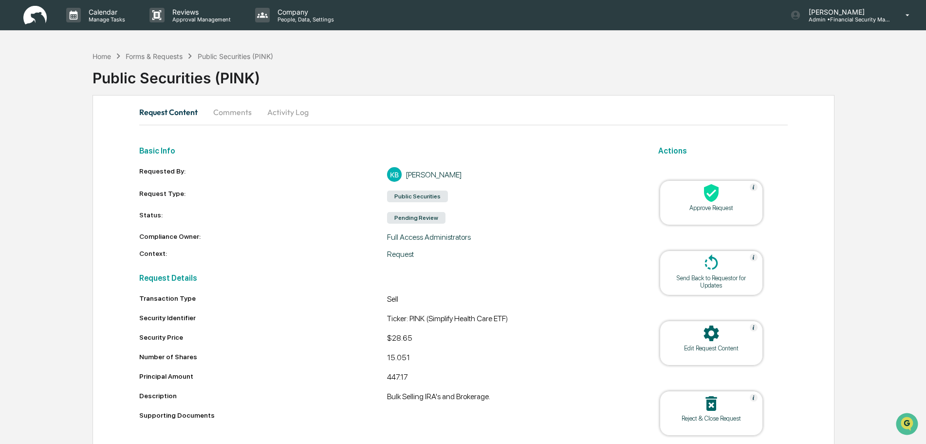
click at [711, 193] on icon at bounding box center [711, 192] width 19 height 19
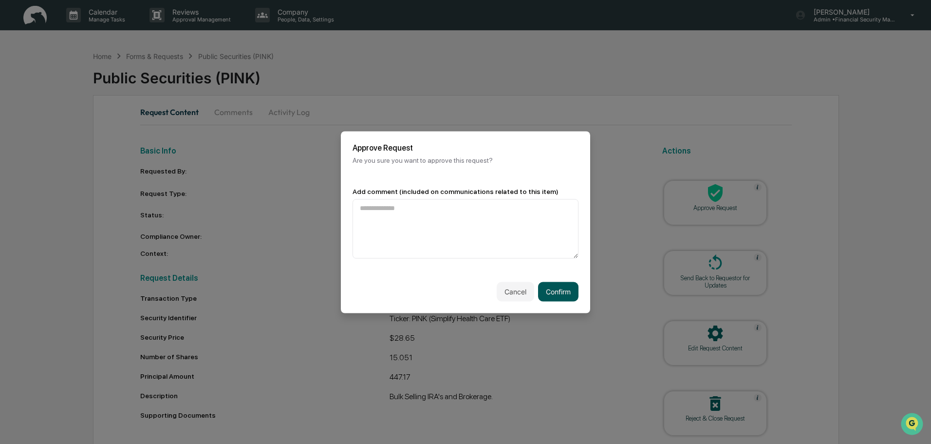
click at [553, 291] on button "Confirm" at bounding box center [558, 290] width 40 height 19
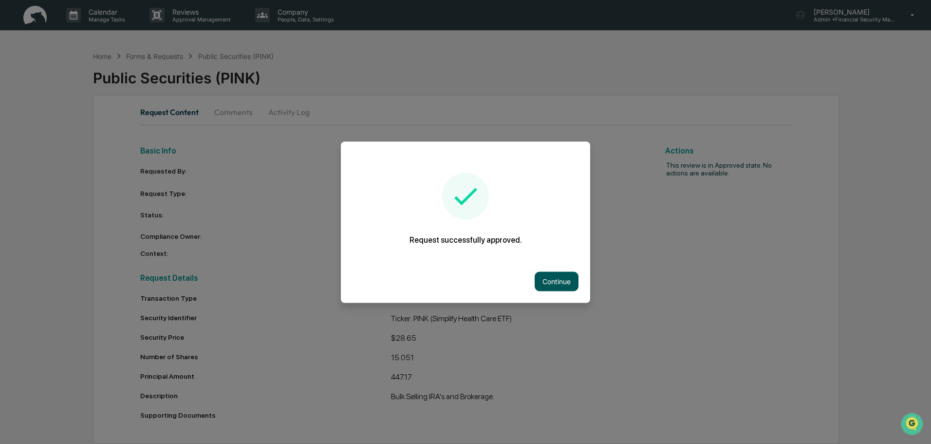
click at [557, 277] on button "Continue" at bounding box center [557, 280] width 44 height 19
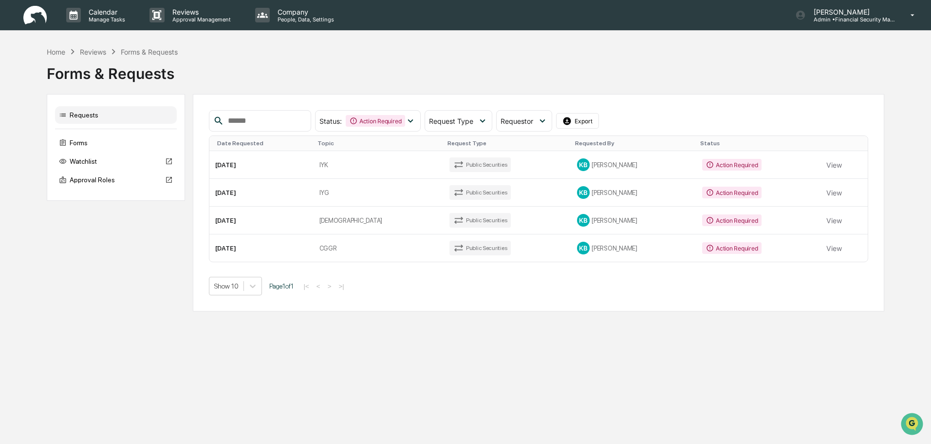
click at [826, 174] on button "View" at bounding box center [834, 164] width 16 height 19
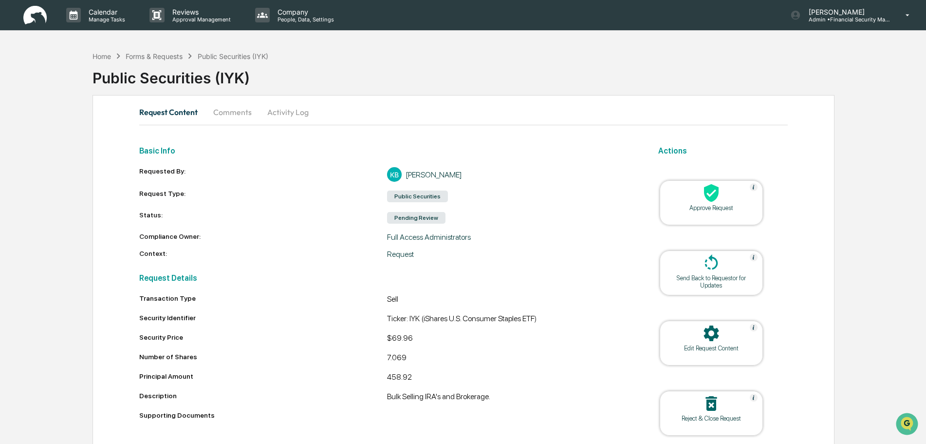
click at [713, 198] on icon at bounding box center [711, 193] width 15 height 18
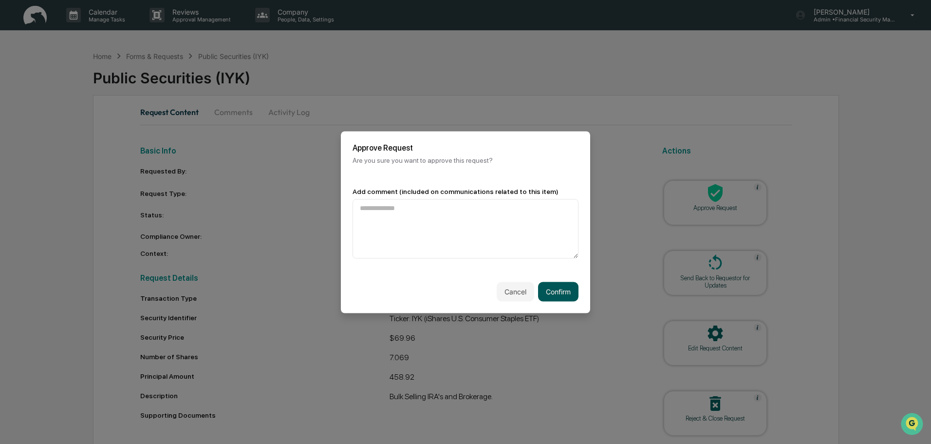
click at [554, 289] on button "Confirm" at bounding box center [558, 290] width 40 height 19
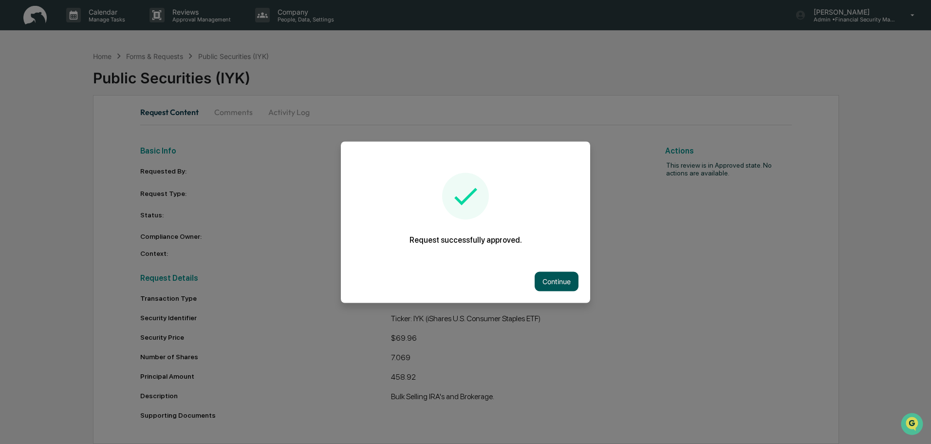
click at [558, 279] on button "Continue" at bounding box center [557, 280] width 44 height 19
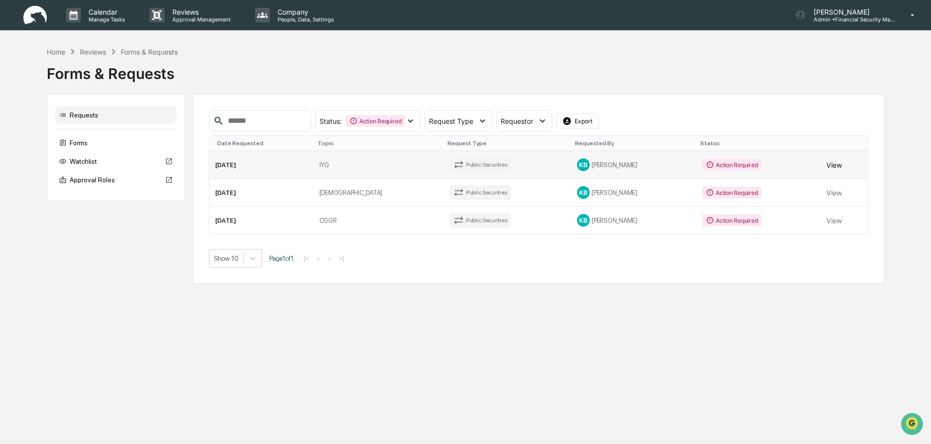
click at [826, 174] on button "View" at bounding box center [834, 164] width 16 height 19
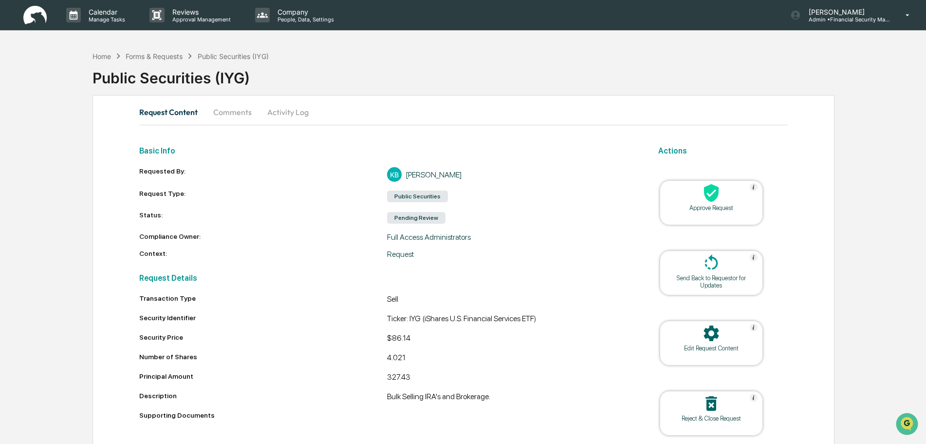
click at [706, 196] on icon at bounding box center [711, 193] width 15 height 18
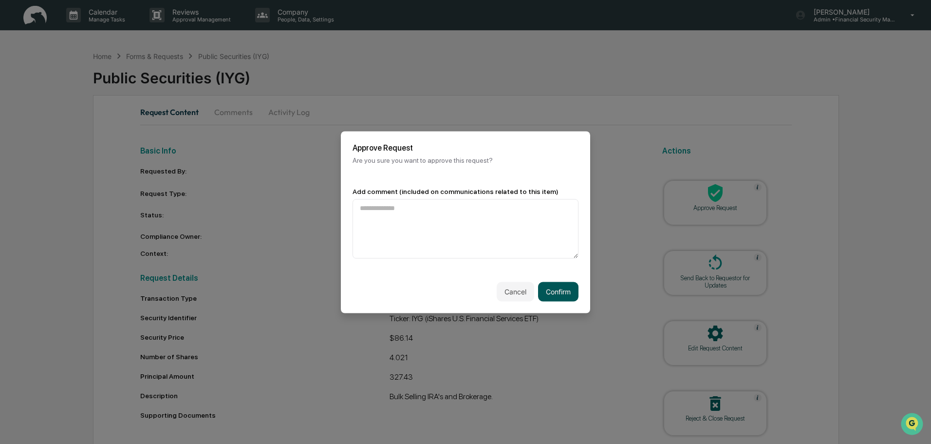
click at [556, 289] on button "Confirm" at bounding box center [558, 290] width 40 height 19
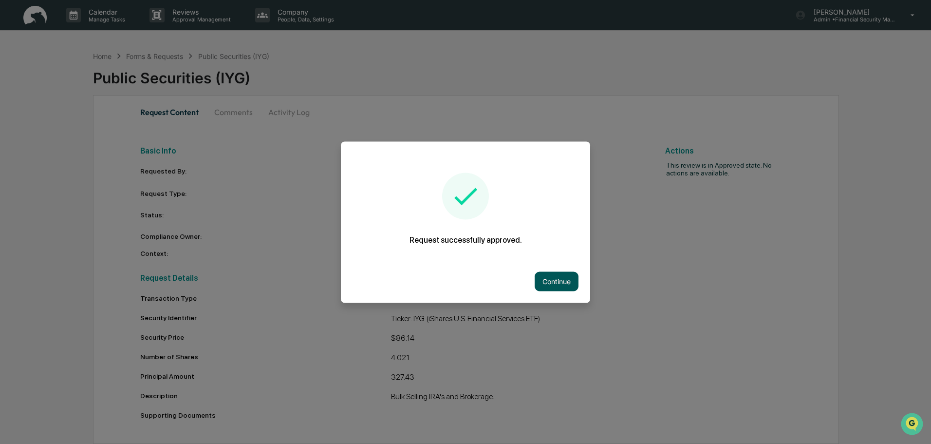
click at [559, 282] on button "Continue" at bounding box center [557, 280] width 44 height 19
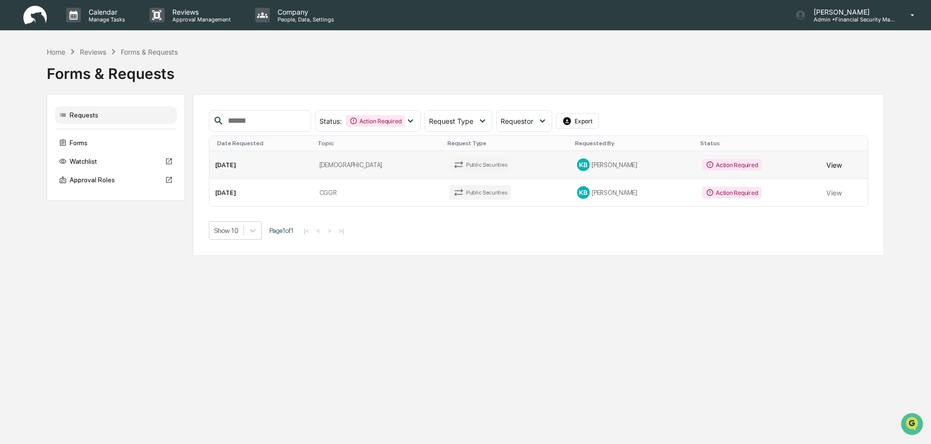
click at [828, 174] on button "View" at bounding box center [834, 164] width 16 height 19
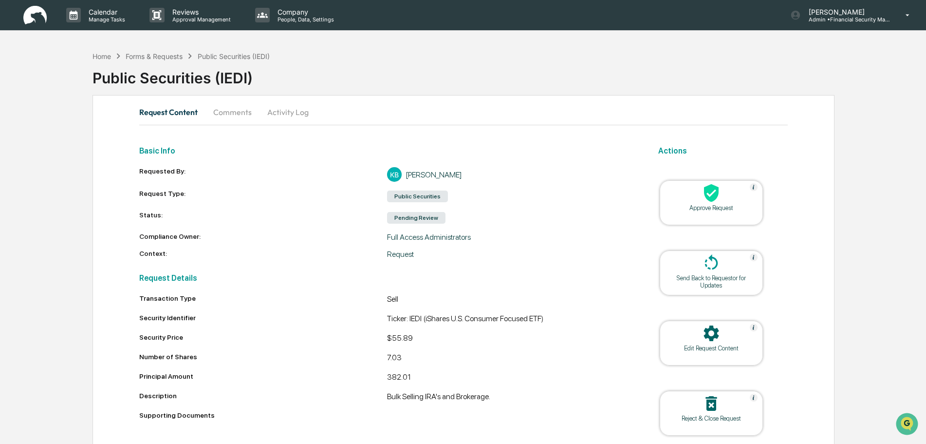
click at [711, 192] on icon at bounding box center [711, 193] width 15 height 18
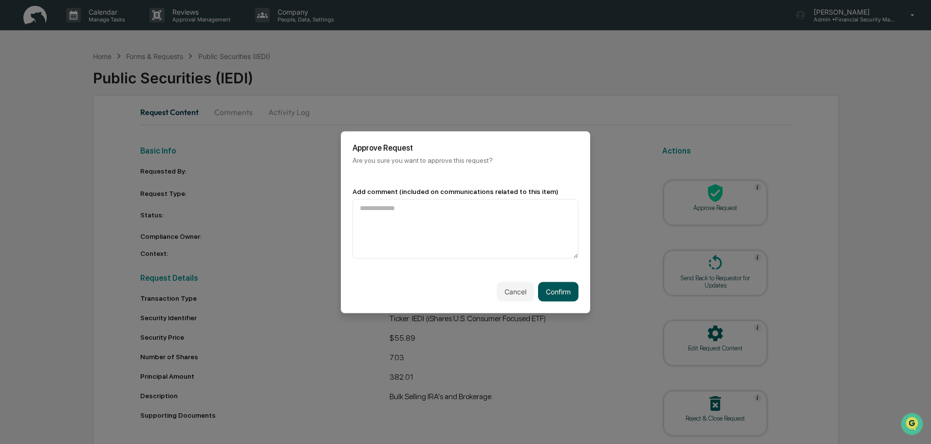
click at [560, 292] on button "Confirm" at bounding box center [558, 290] width 40 height 19
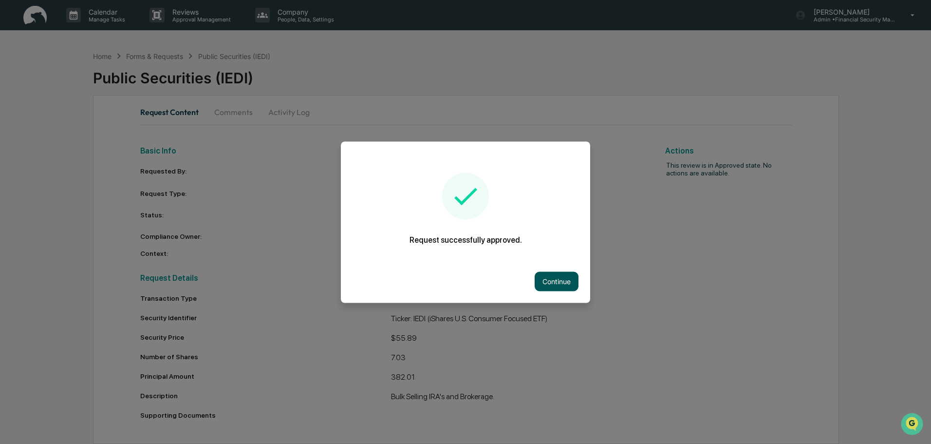
click at [565, 279] on button "Continue" at bounding box center [557, 280] width 44 height 19
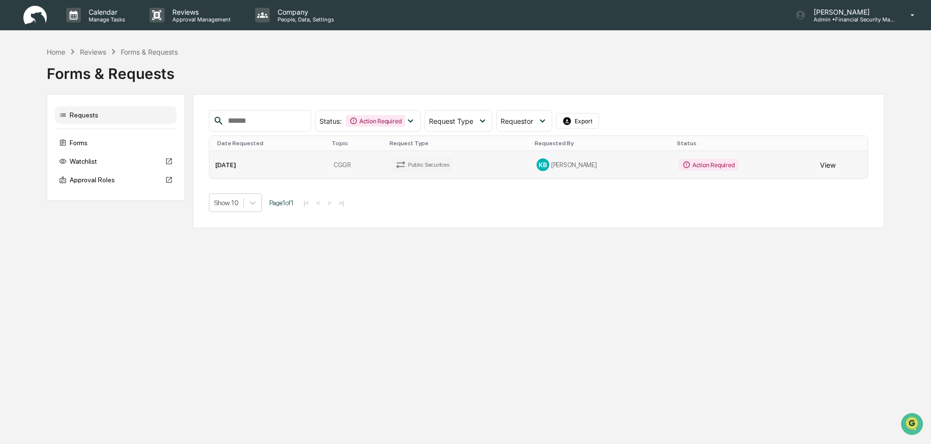
click at [825, 174] on button "View" at bounding box center [828, 164] width 16 height 19
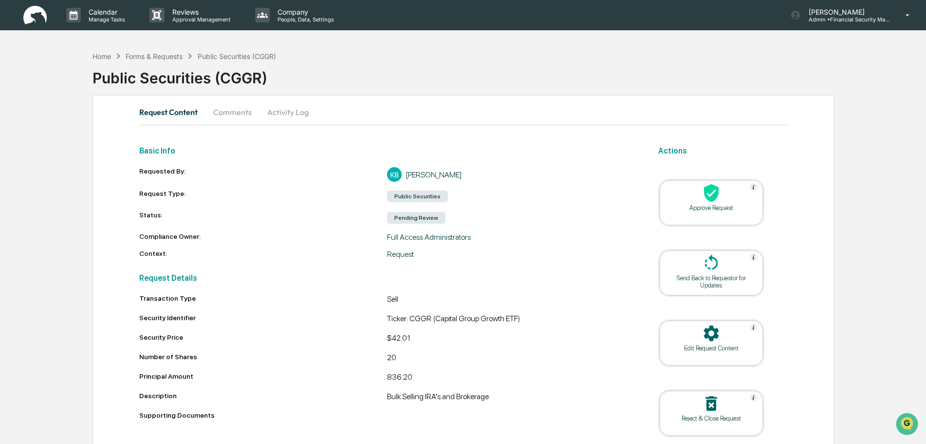
click at [714, 195] on icon at bounding box center [711, 193] width 15 height 18
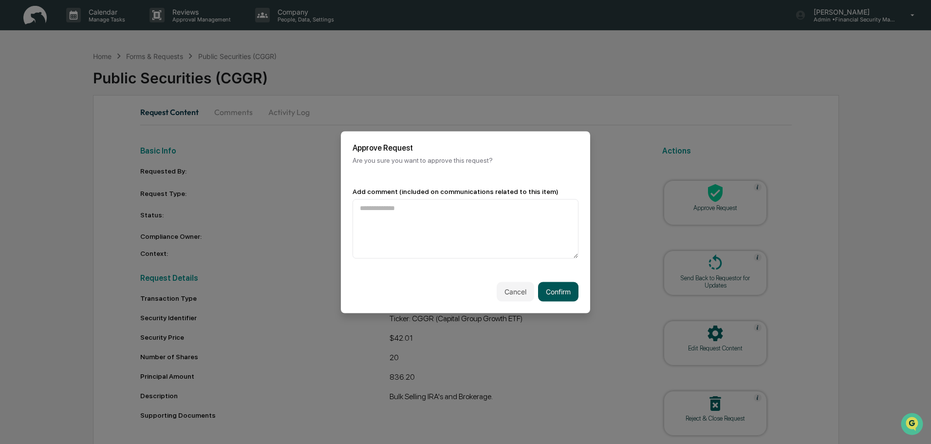
click at [559, 291] on button "Confirm" at bounding box center [558, 290] width 40 height 19
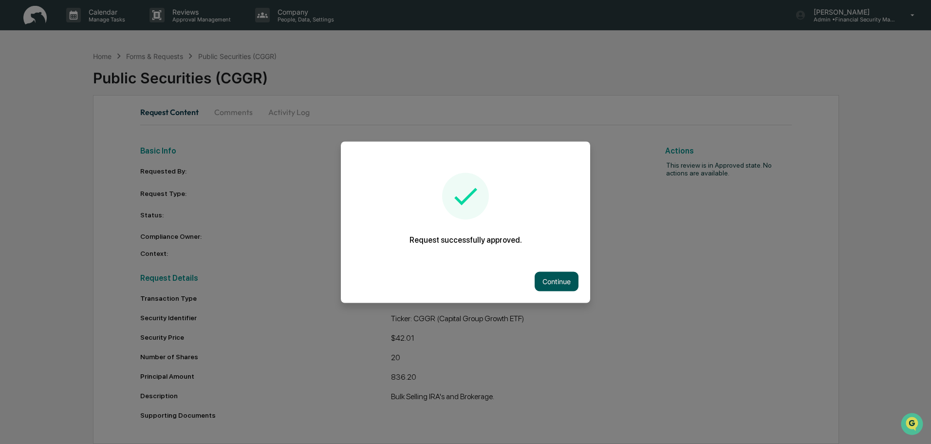
click at [559, 282] on button "Continue" at bounding box center [557, 280] width 44 height 19
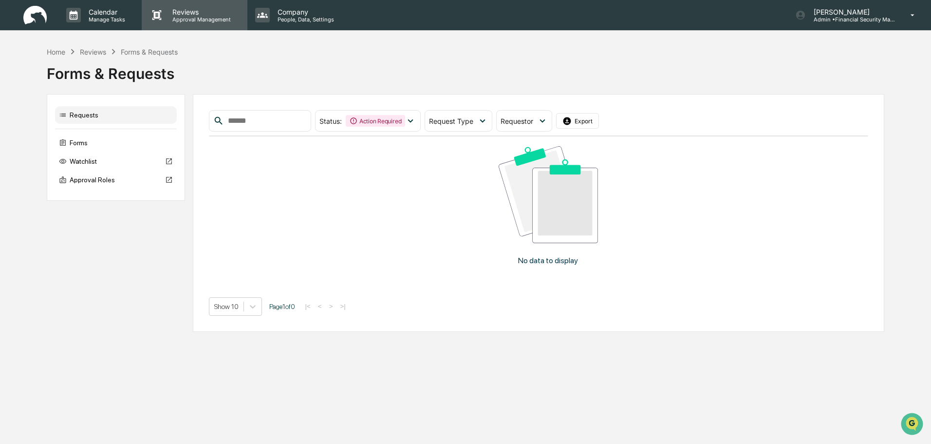
click at [193, 13] on p "Reviews" at bounding box center [200, 12] width 71 height 8
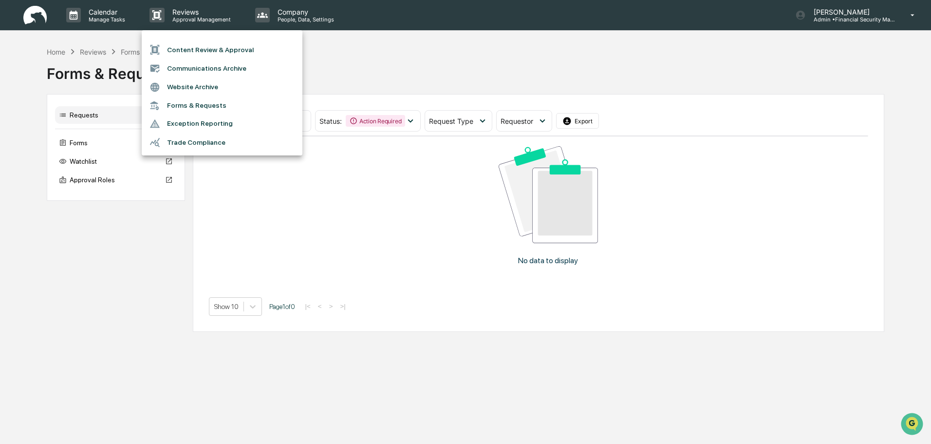
click at [108, 326] on div at bounding box center [465, 222] width 931 height 444
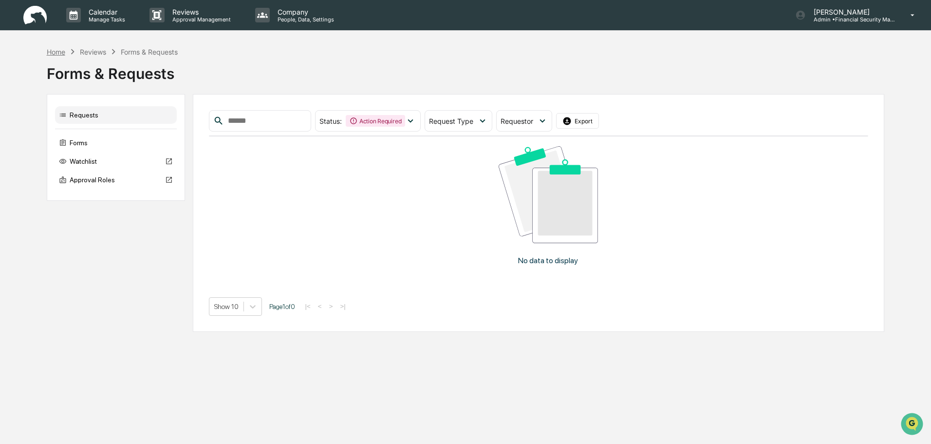
click at [56, 52] on div "Home" at bounding box center [56, 52] width 19 height 8
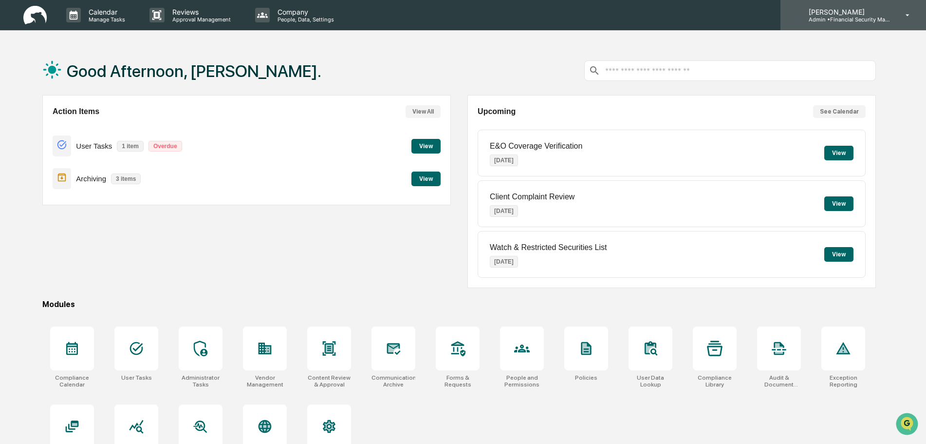
click at [909, 14] on icon at bounding box center [907, 15] width 17 height 9
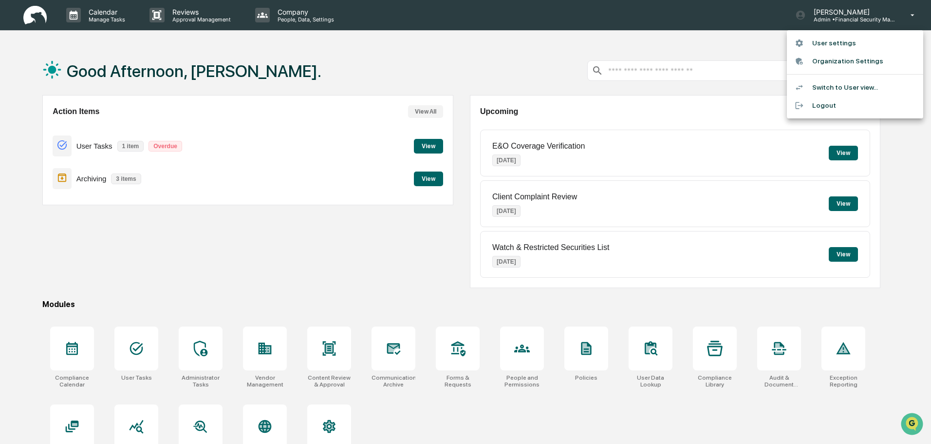
click at [821, 104] on li "Logout" at bounding box center [855, 105] width 136 height 18
